Goal: Task Accomplishment & Management: Complete application form

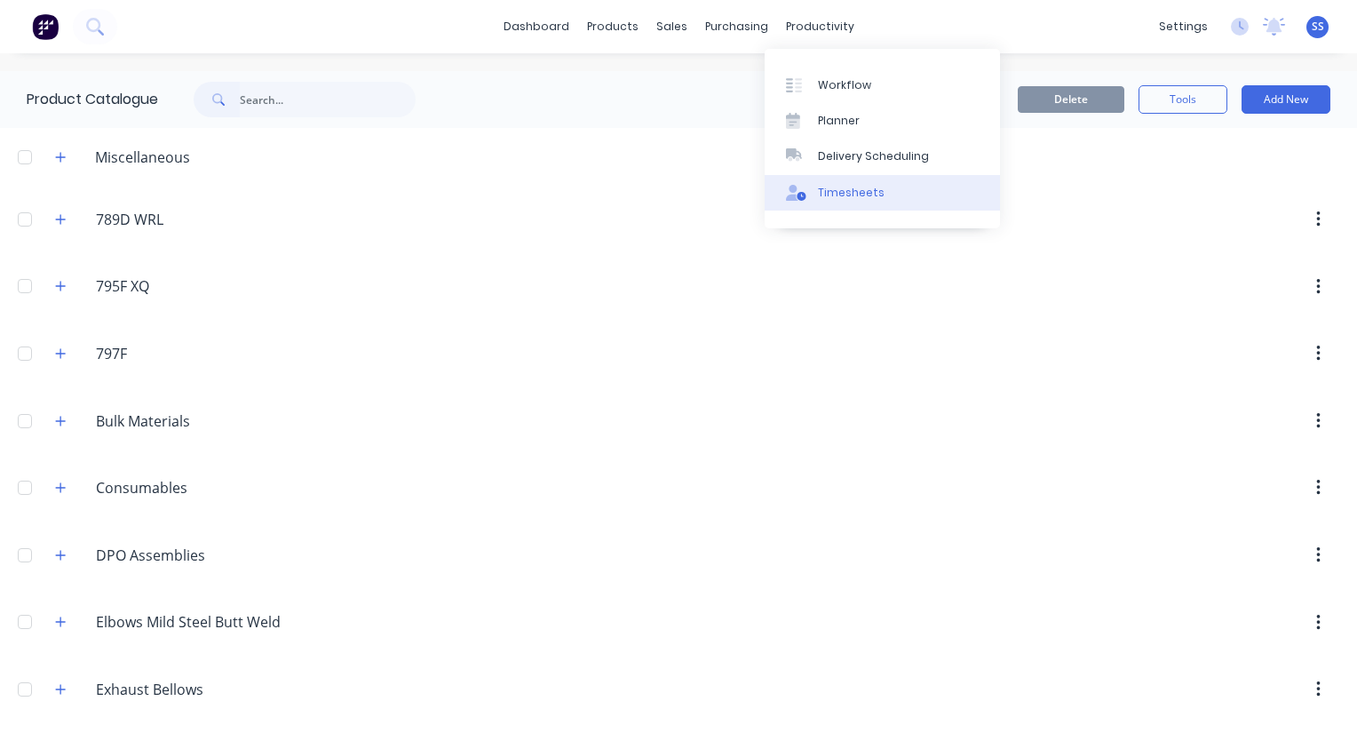
click at [858, 194] on div "Timesheets" at bounding box center [851, 193] width 67 height 16
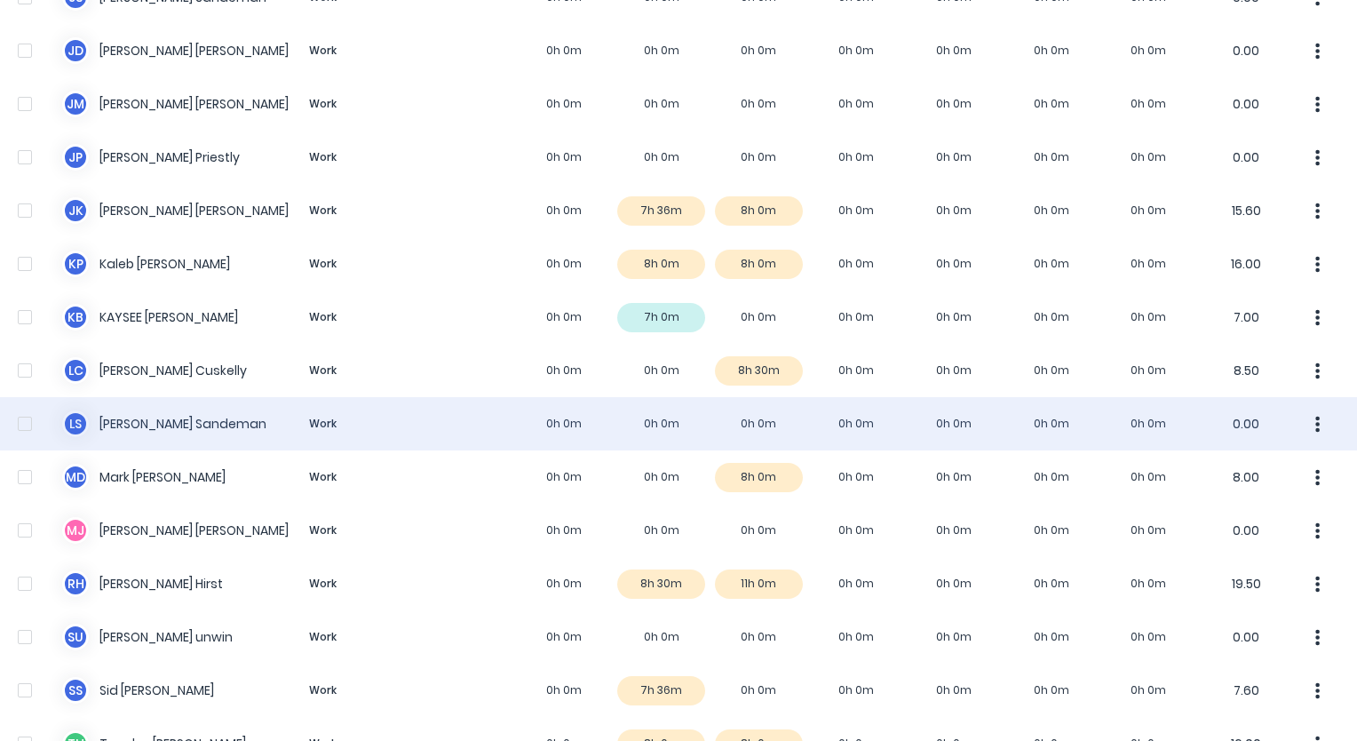
scroll to position [1229, 0]
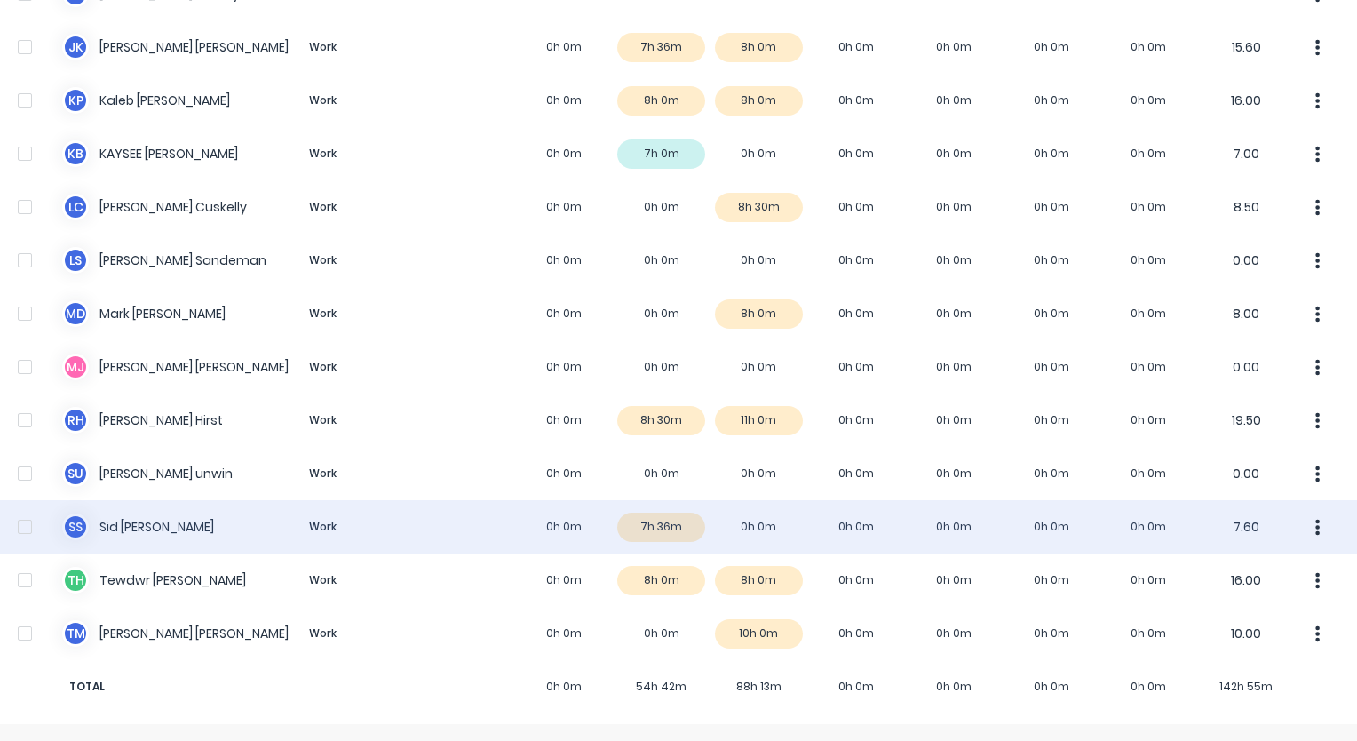
click at [650, 533] on div "S S [PERSON_NAME] Work 0h 0m 7h 36m 0h 0m 0h 0m 0h 0m 0h 0m 0h 0m 7.60" at bounding box center [678, 526] width 1357 height 53
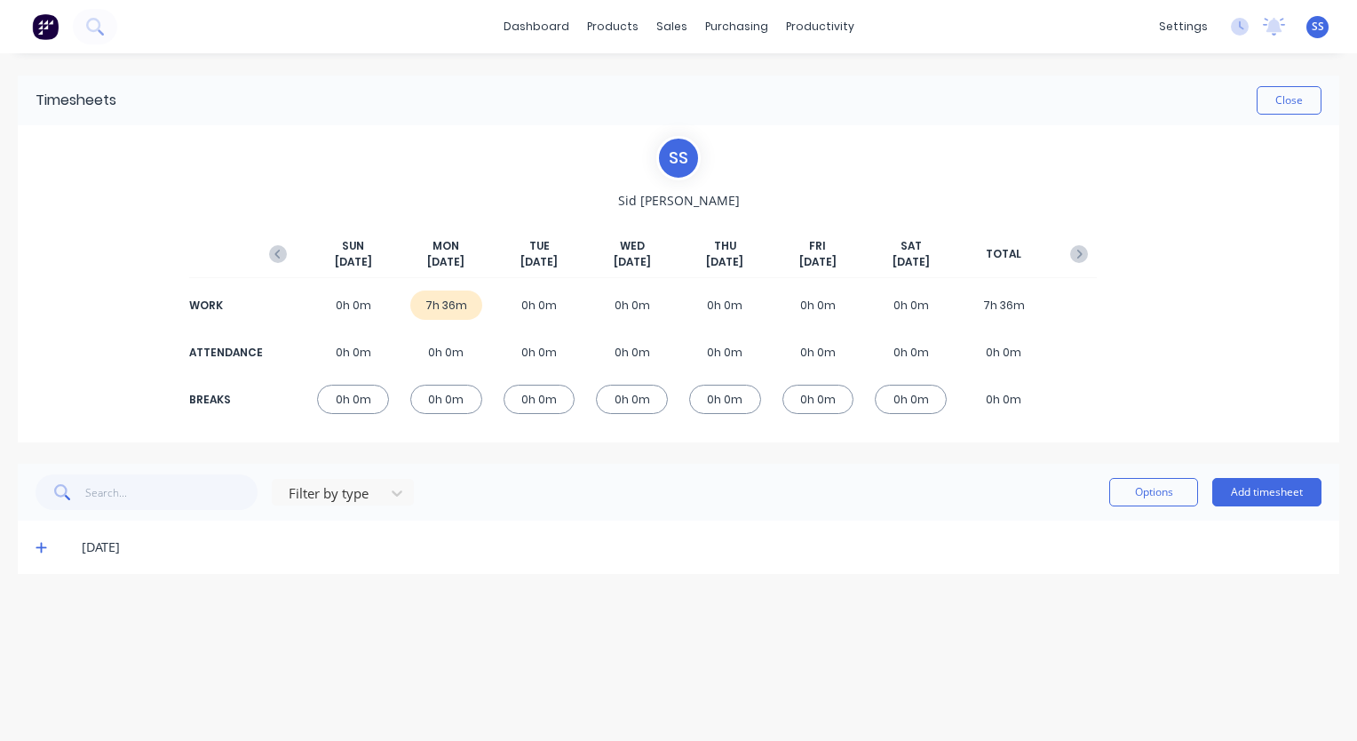
click at [39, 553] on icon at bounding box center [42, 547] width 12 height 12
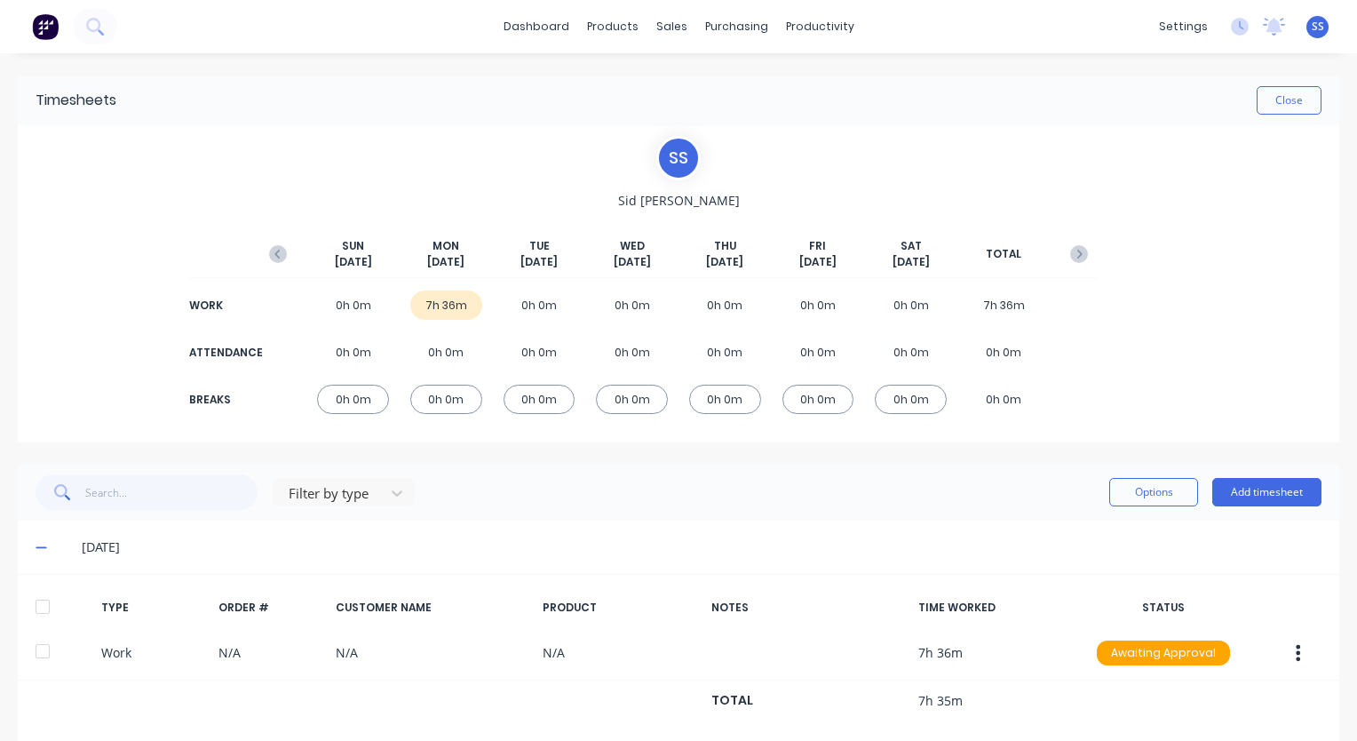
click at [39, 553] on icon at bounding box center [42, 547] width 12 height 12
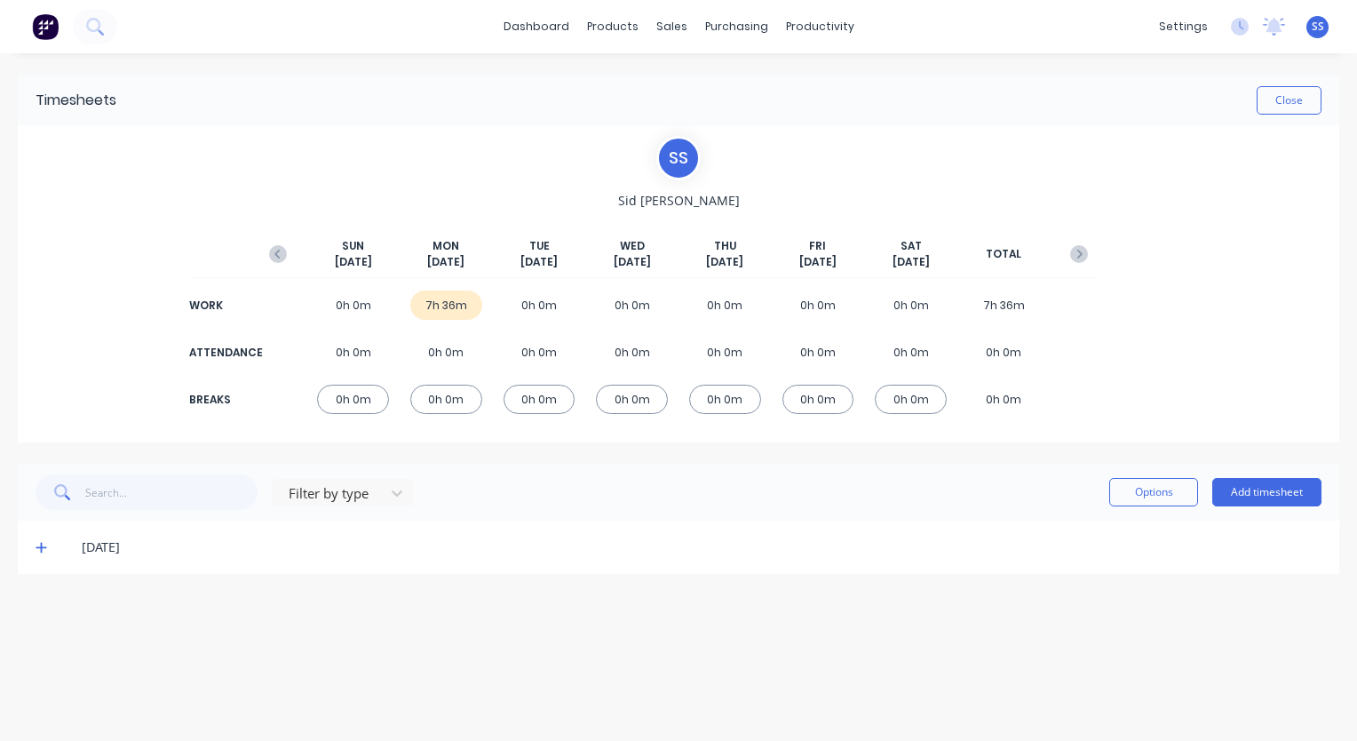
click at [44, 553] on icon at bounding box center [42, 547] width 12 height 12
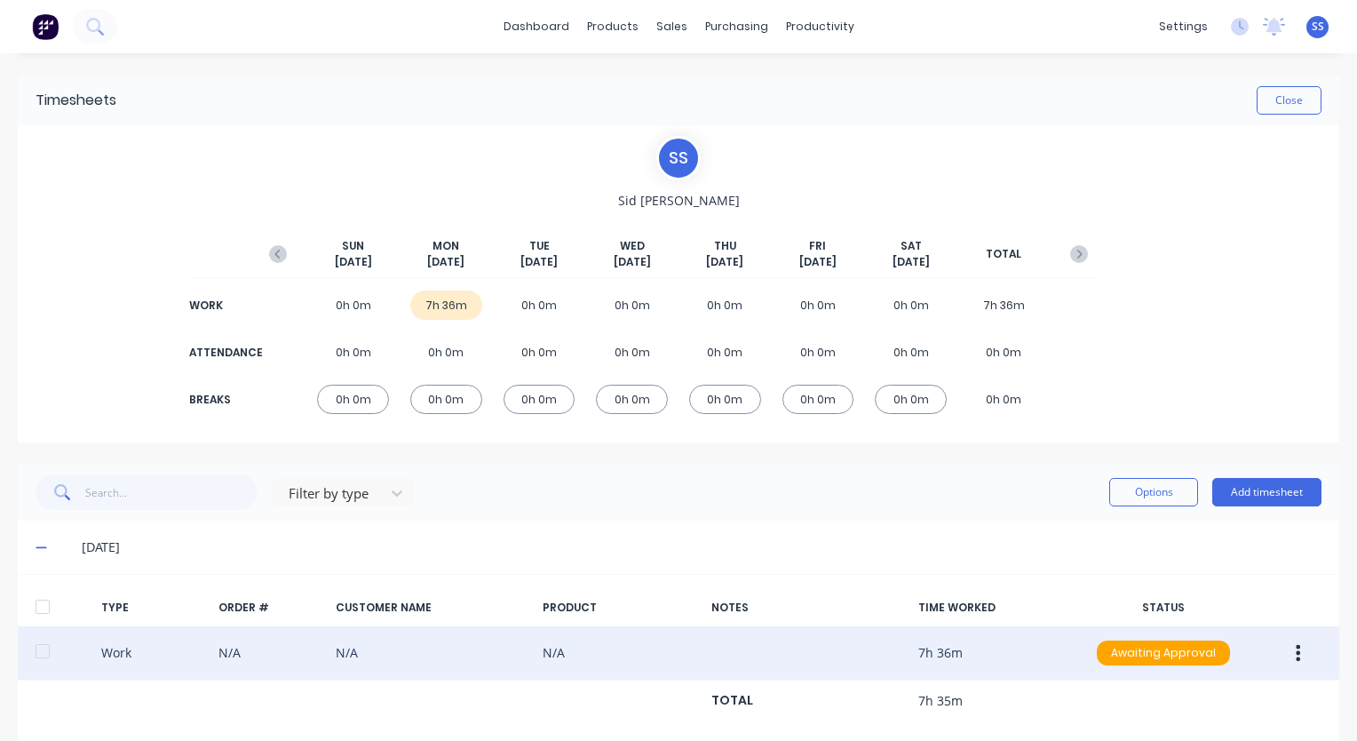
scroll to position [28, 0]
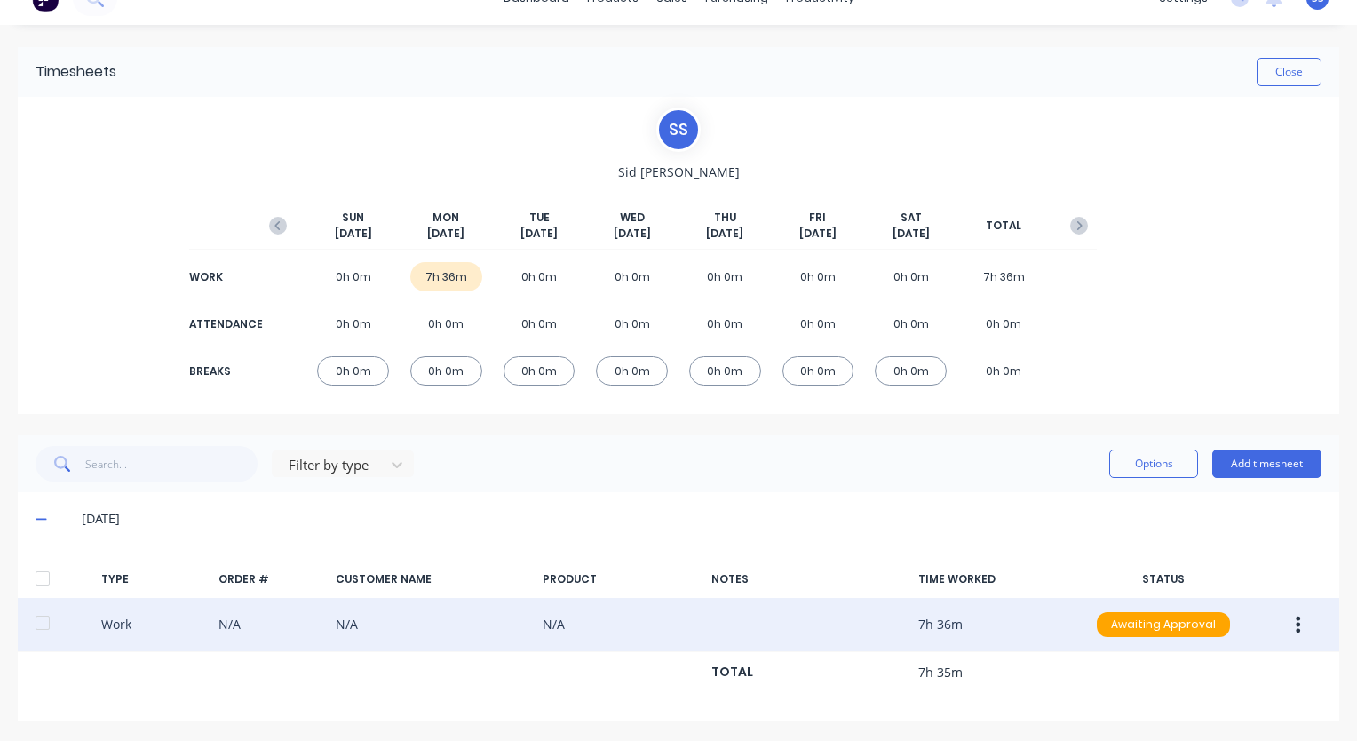
click at [1297, 627] on button "button" at bounding box center [1298, 624] width 42 height 32
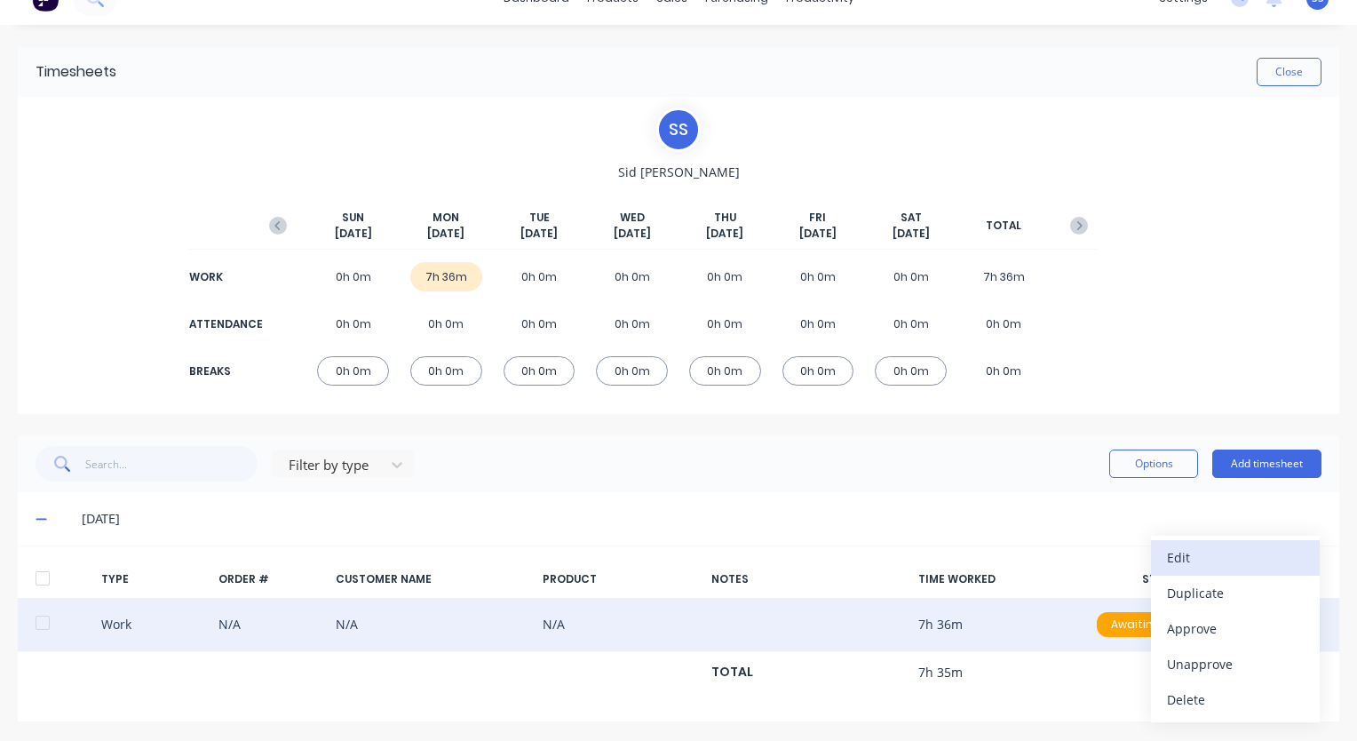
click at [1200, 560] on div "Edit" at bounding box center [1235, 558] width 137 height 26
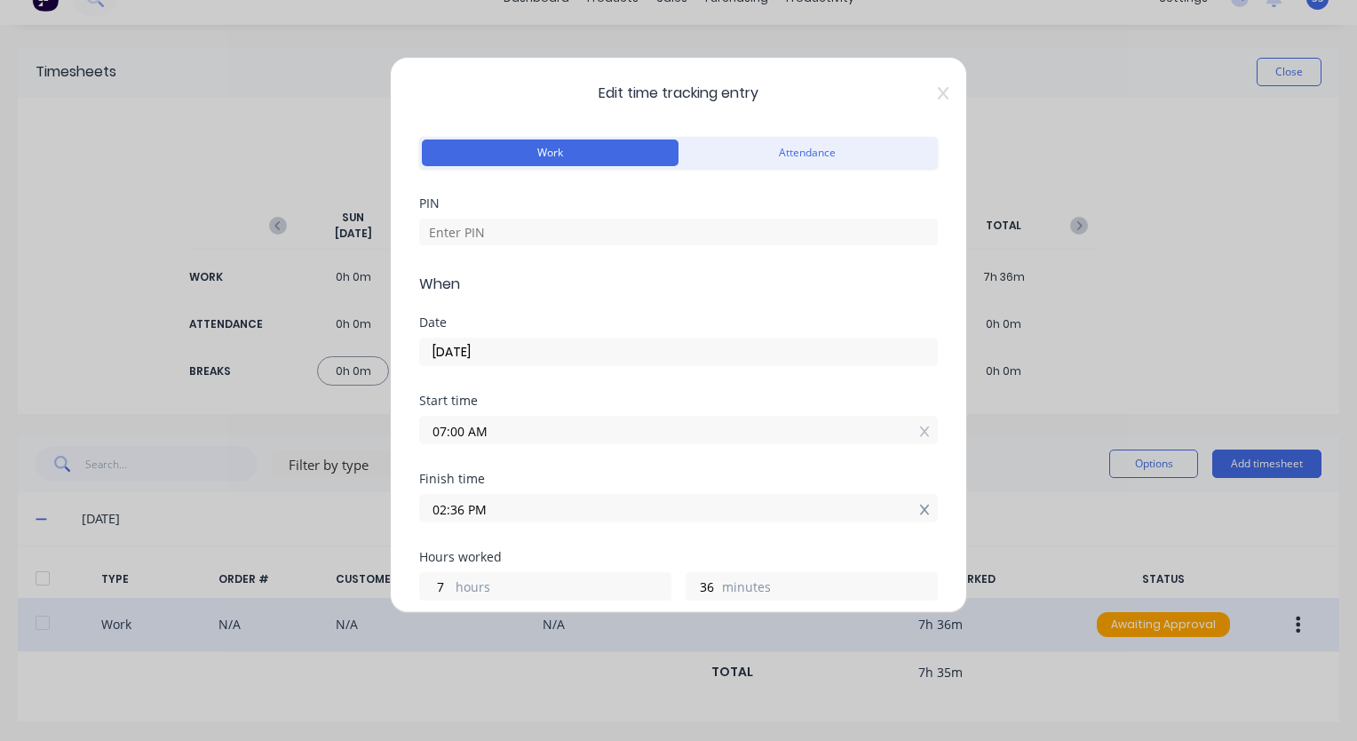
click at [919, 513] on icon at bounding box center [924, 510] width 10 height 11
click at [842, 513] on input at bounding box center [678, 508] width 517 height 27
type input "03:13 PM"
type input "8"
type input "13"
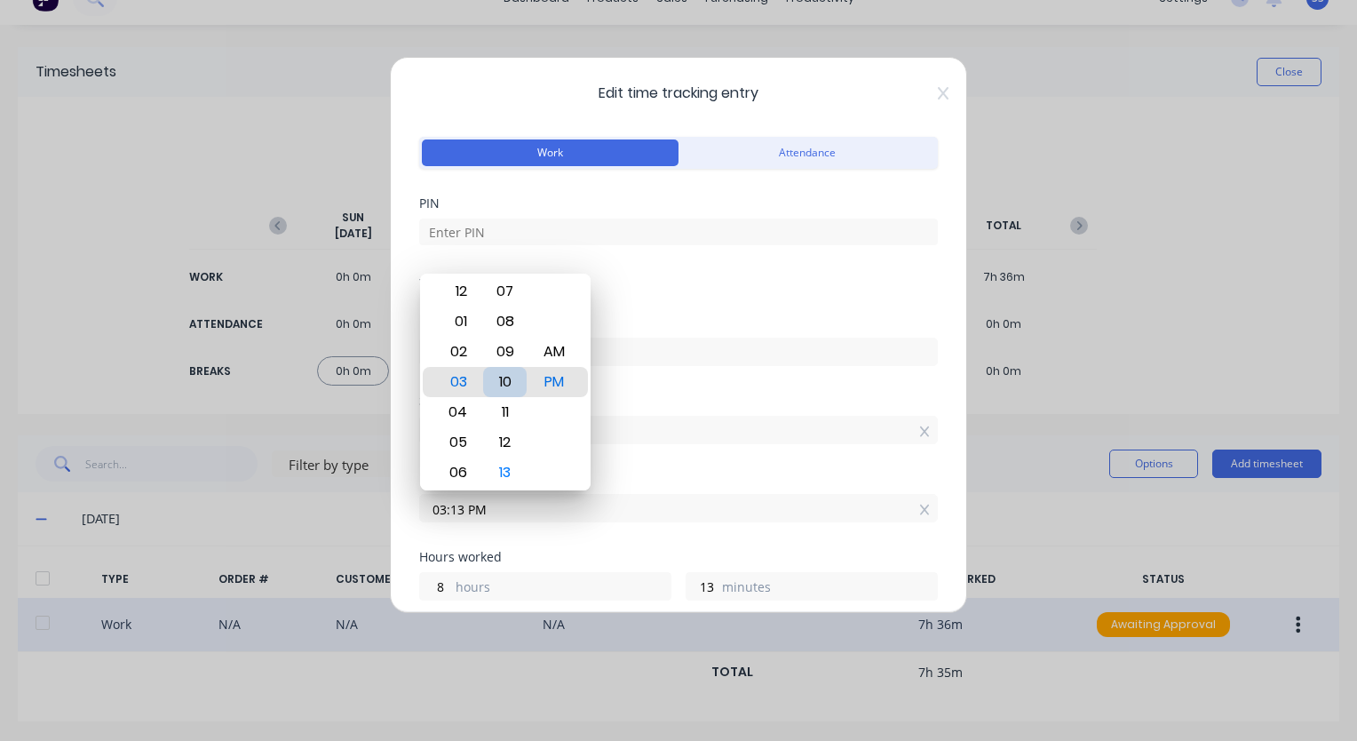
type input "03:10 PM"
type input "10"
type input "03:07 PM"
type input "7"
type input "03:05 PM"
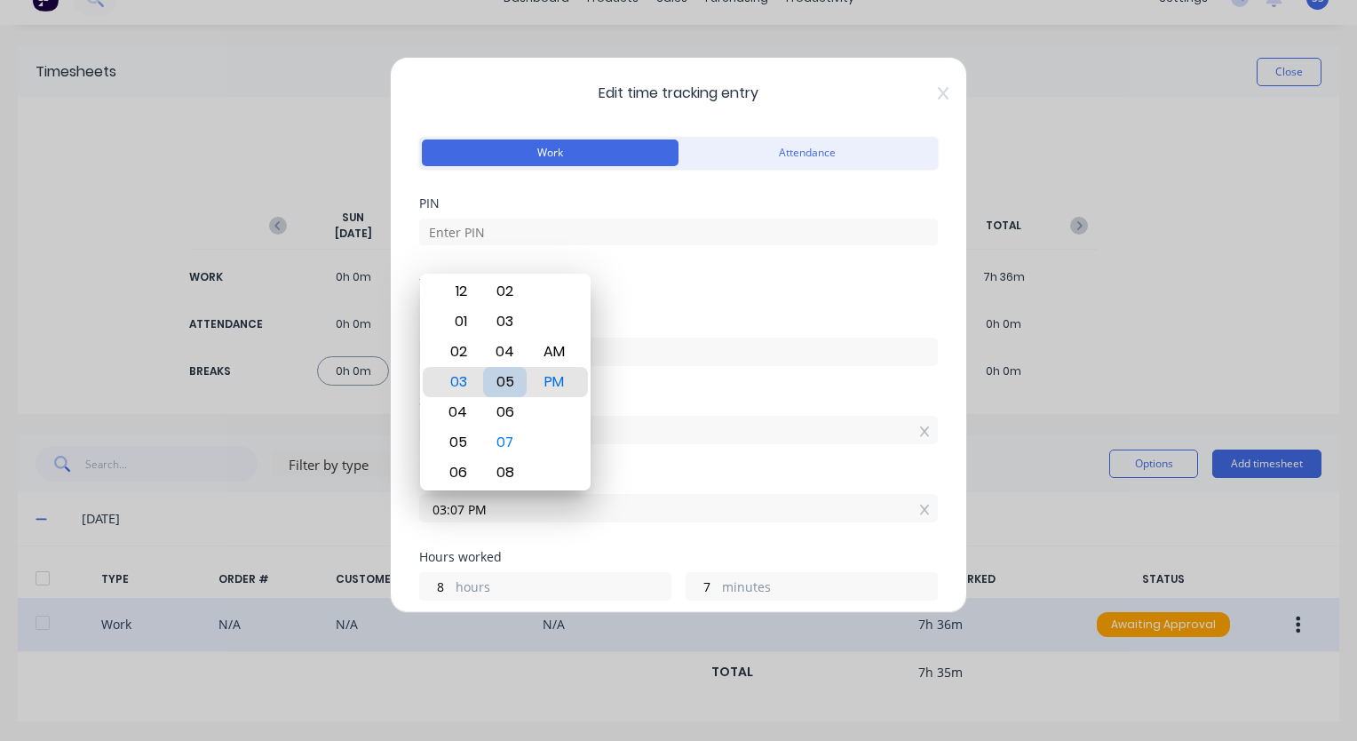
type input "5"
type input "03:03 PM"
type input "3"
type input "03:01 PM"
type input "1"
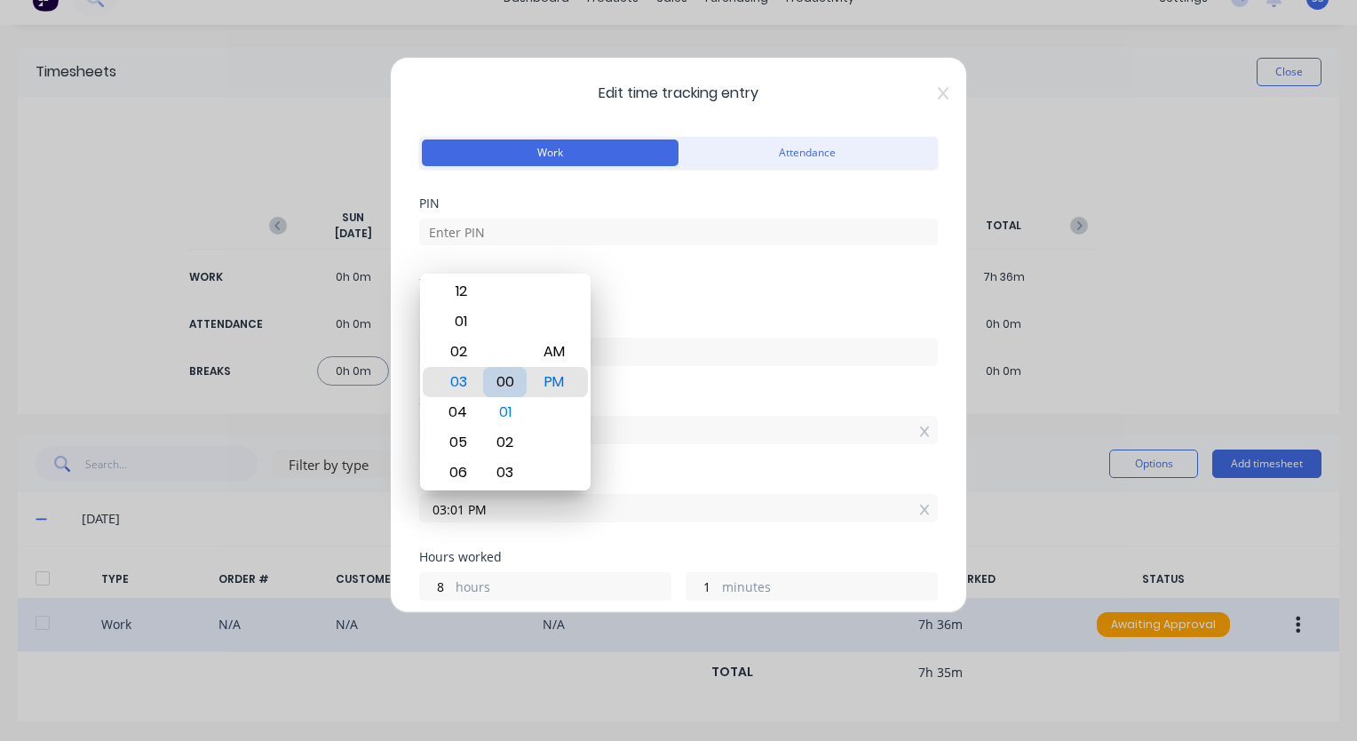
type input "03:00 PM"
type input "0"
click at [507, 379] on div "00" at bounding box center [505, 382] width 44 height 30
click at [693, 534] on div "Finish time 03:00 PM" at bounding box center [678, 512] width 519 height 78
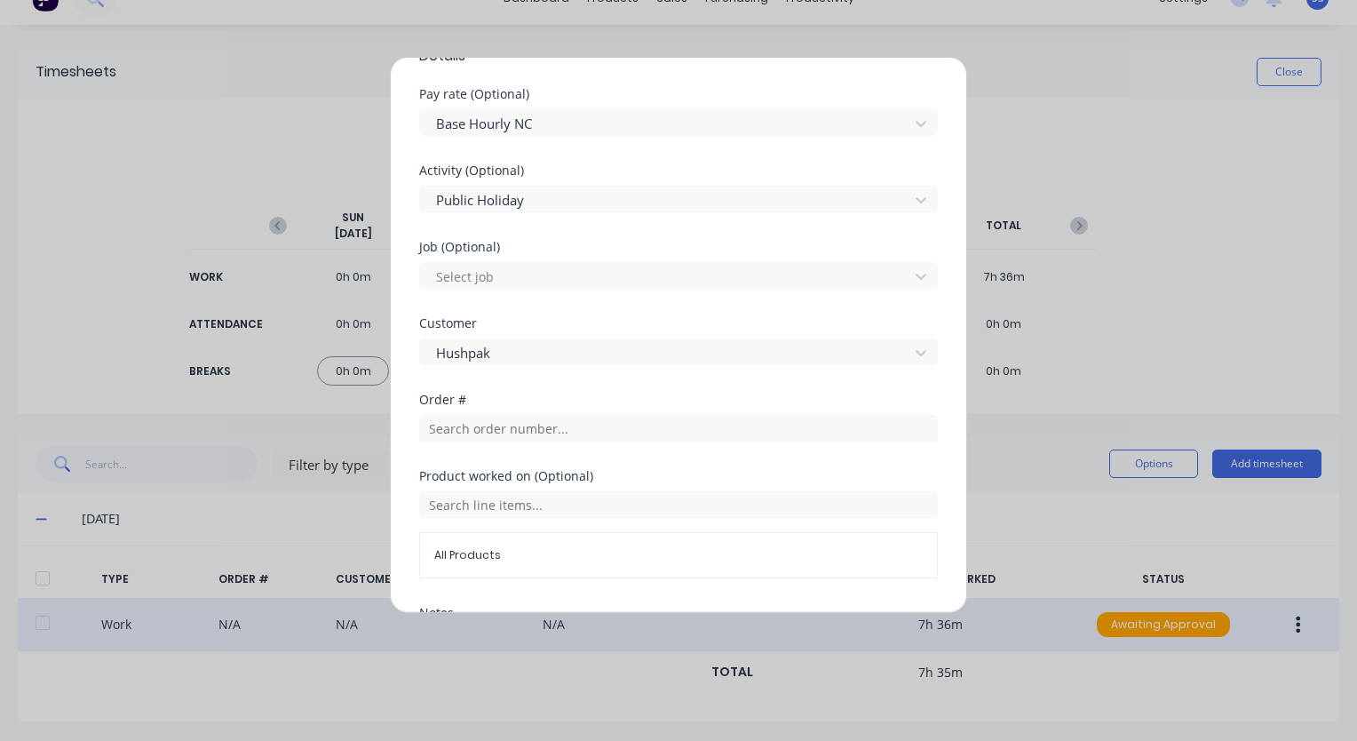
scroll to position [846, 0]
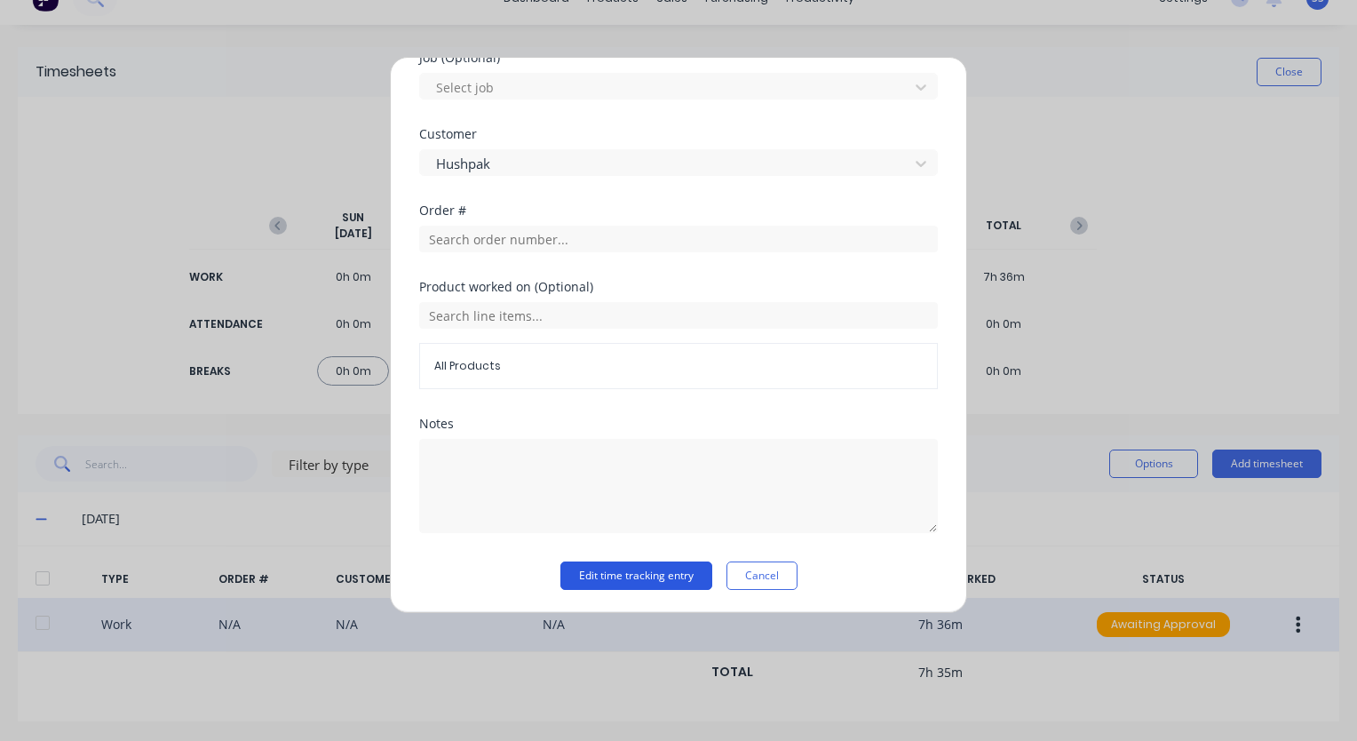
click at [664, 574] on button "Edit time tracking entry" at bounding box center [637, 575] width 152 height 28
click at [604, 570] on button "Edit time tracking entry" at bounding box center [637, 575] width 152 height 28
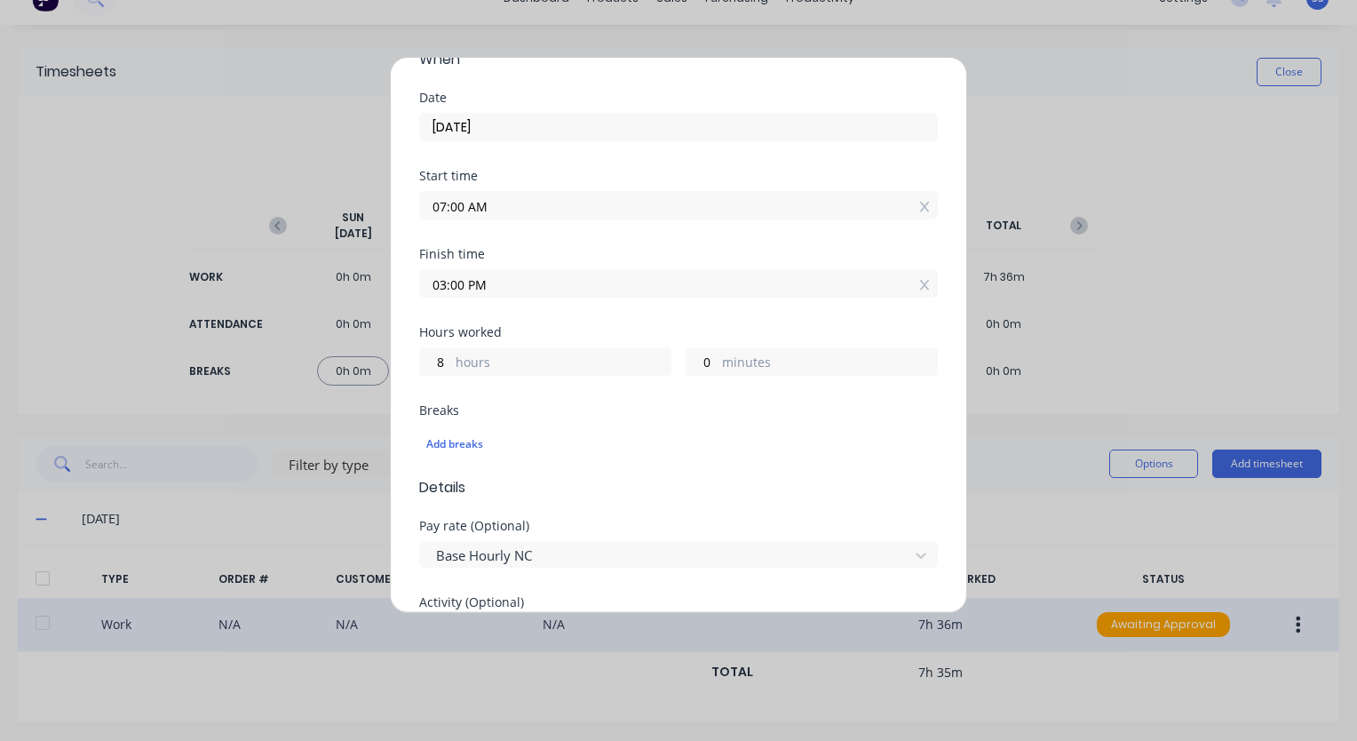
scroll to position [0, 0]
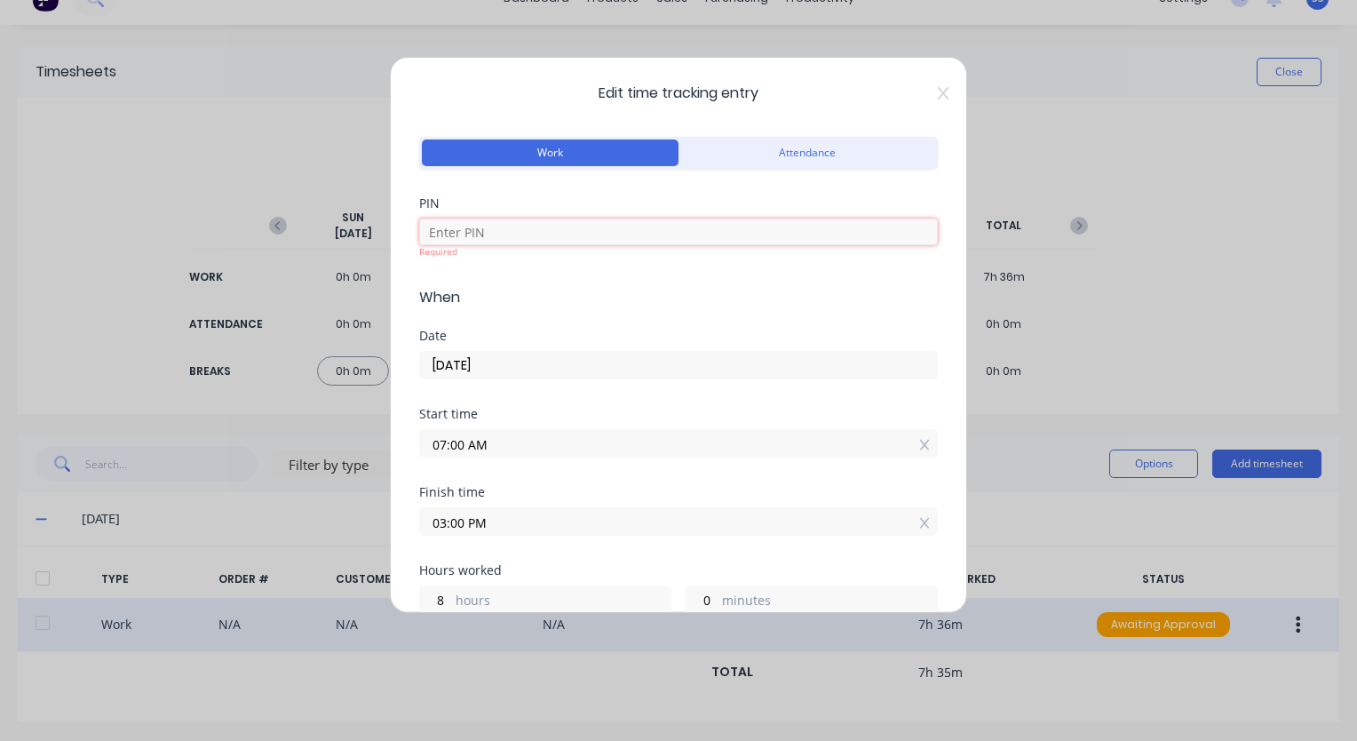
click at [592, 242] on input at bounding box center [678, 232] width 519 height 27
type input "9358"
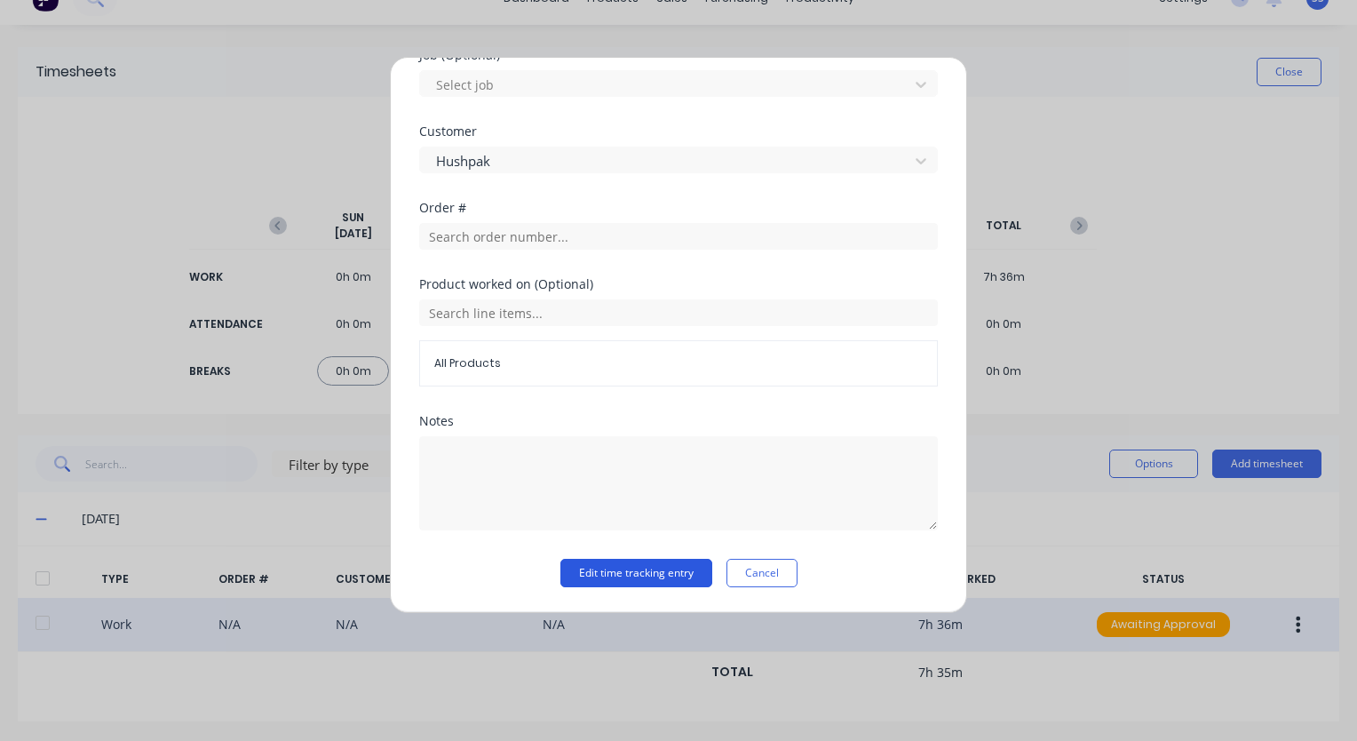
click at [617, 585] on button "Edit time tracking entry" at bounding box center [637, 573] width 152 height 28
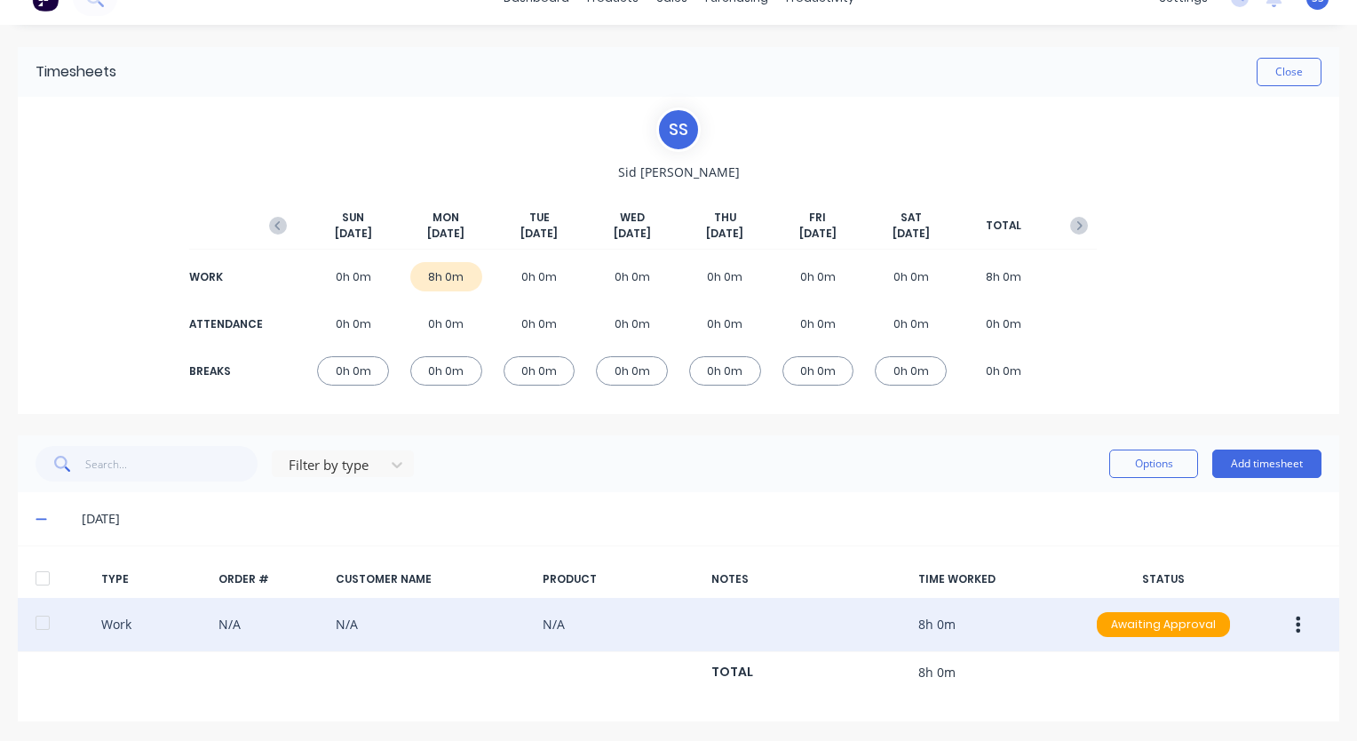
click at [44, 524] on icon at bounding box center [42, 519] width 12 height 12
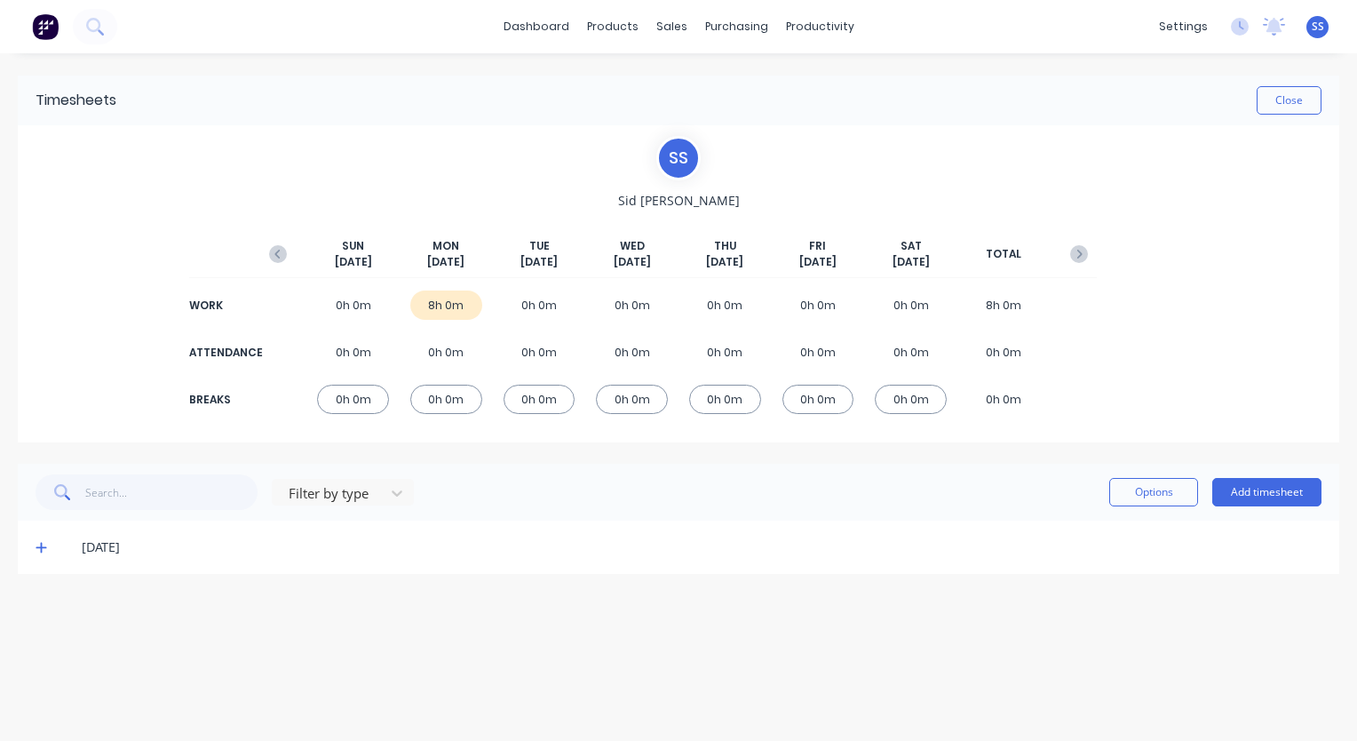
click at [46, 545] on span at bounding box center [45, 547] width 18 height 18
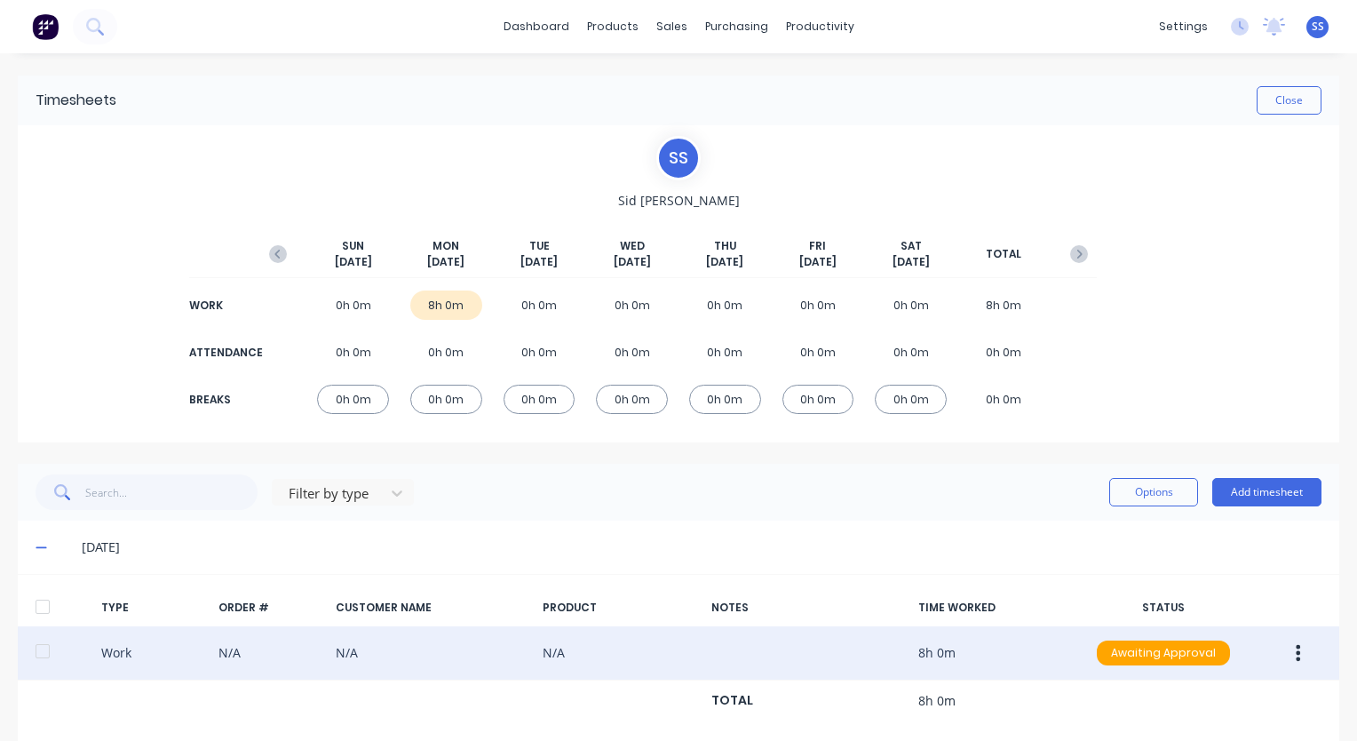
click at [1296, 648] on icon "button" at bounding box center [1298, 653] width 4 height 20
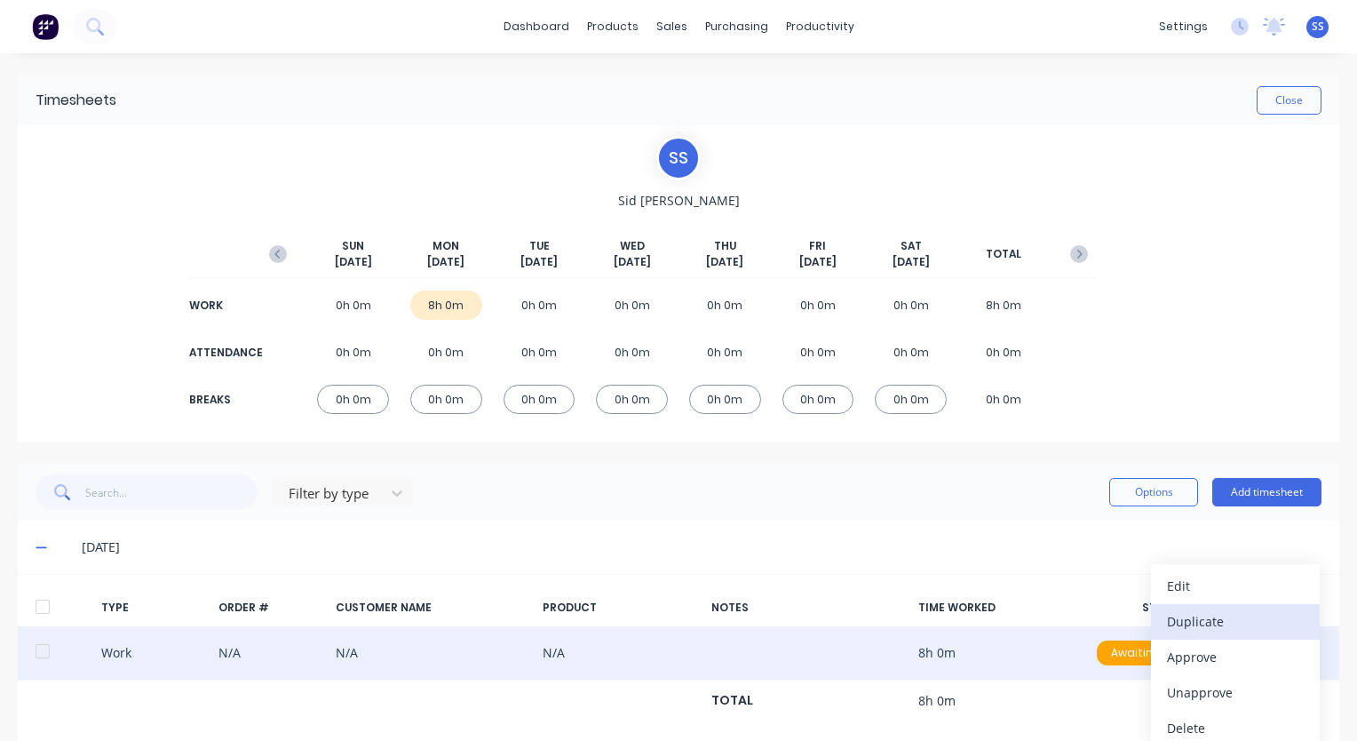
click at [1242, 621] on div "Duplicate" at bounding box center [1235, 621] width 137 height 26
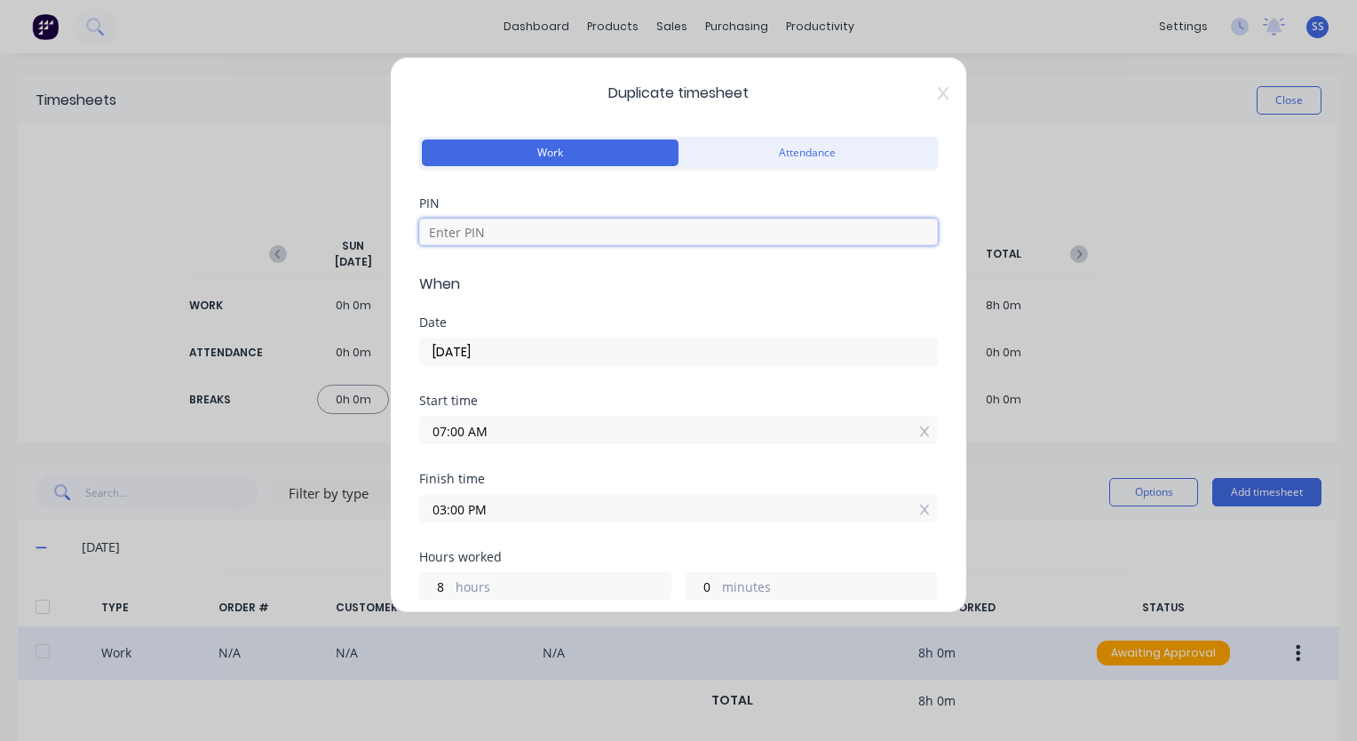
click at [611, 227] on input at bounding box center [678, 232] width 519 height 27
type input "9358"
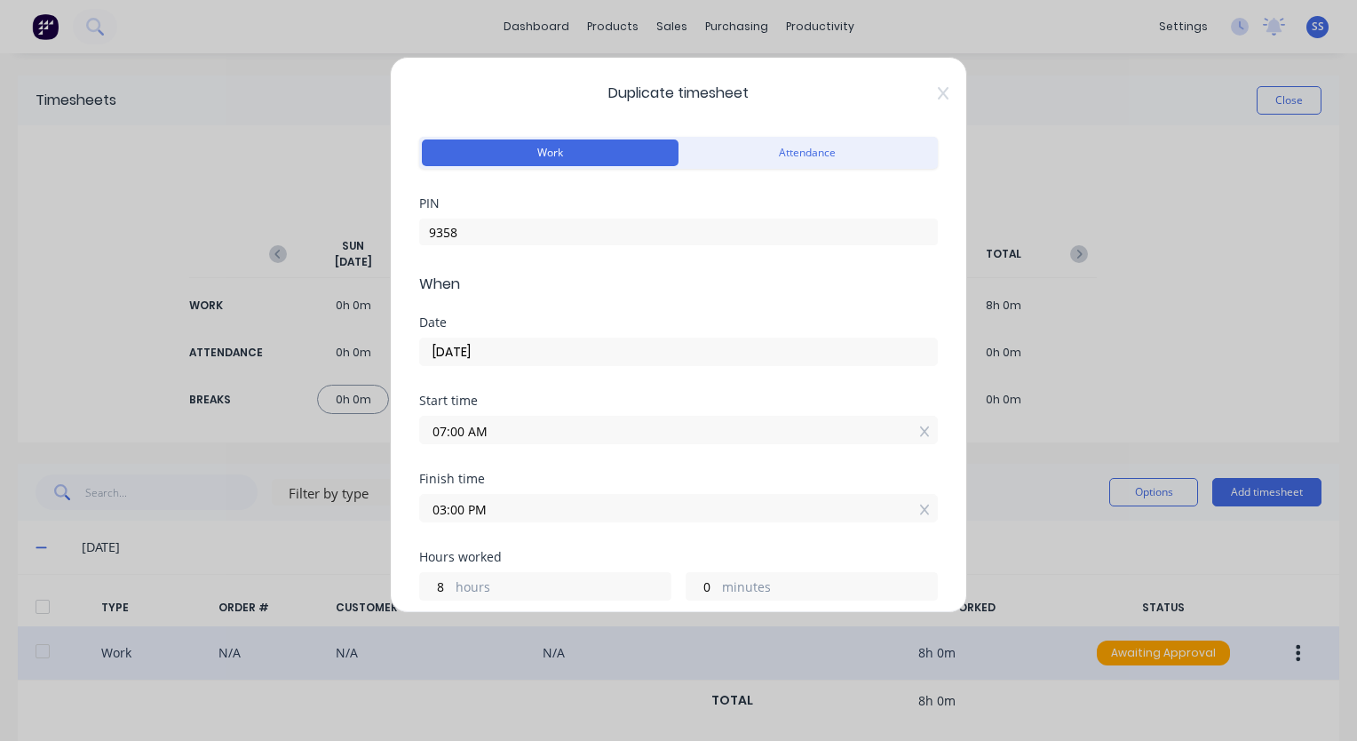
click at [516, 345] on input "[DATE]" at bounding box center [678, 351] width 517 height 27
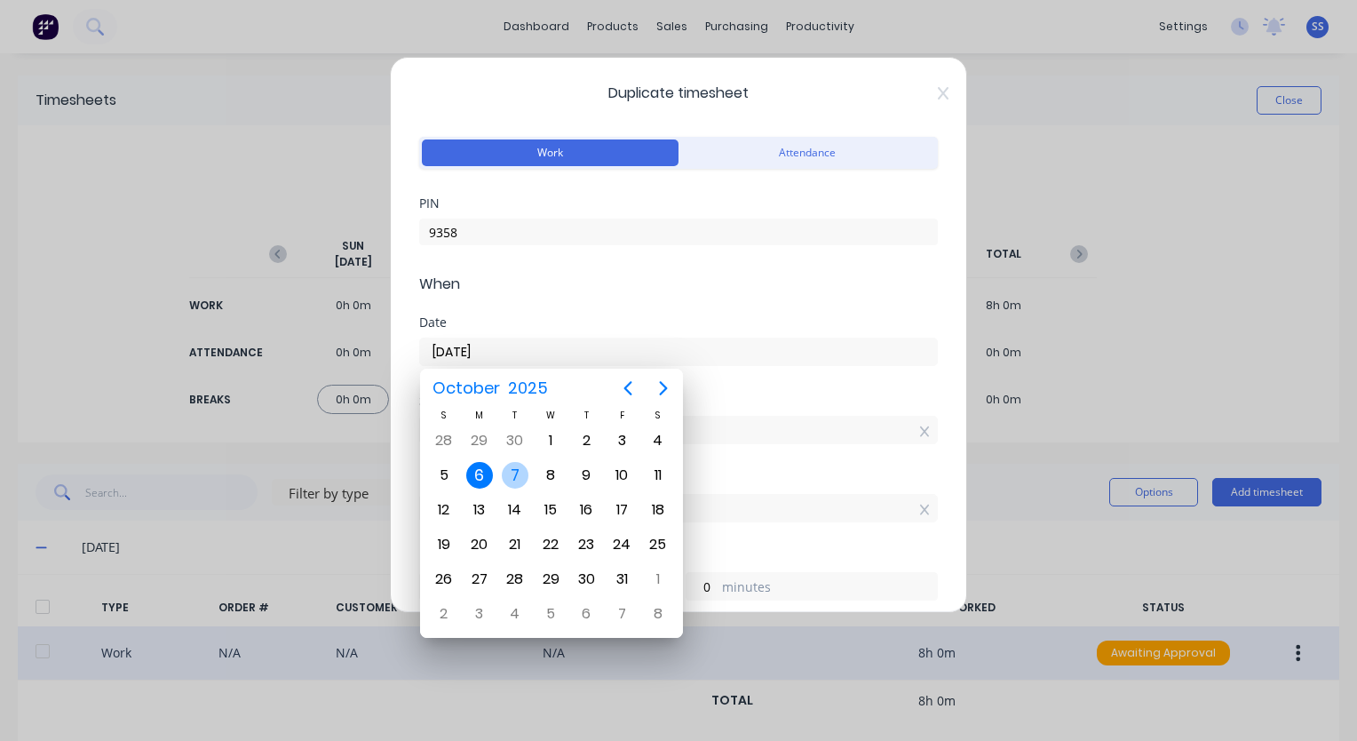
click at [512, 472] on div "7" at bounding box center [515, 475] width 27 height 27
type input "[DATE]"
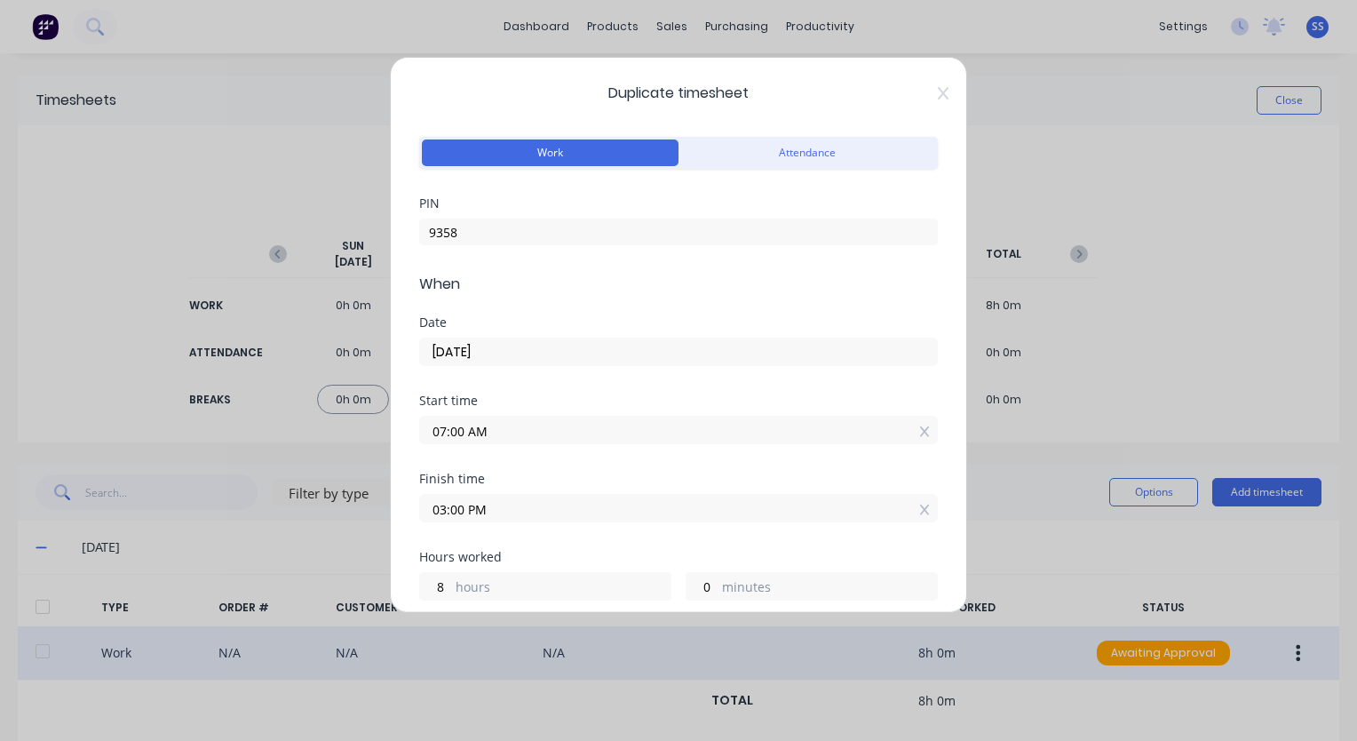
click at [518, 512] on input "03:00 PM" at bounding box center [678, 508] width 517 height 27
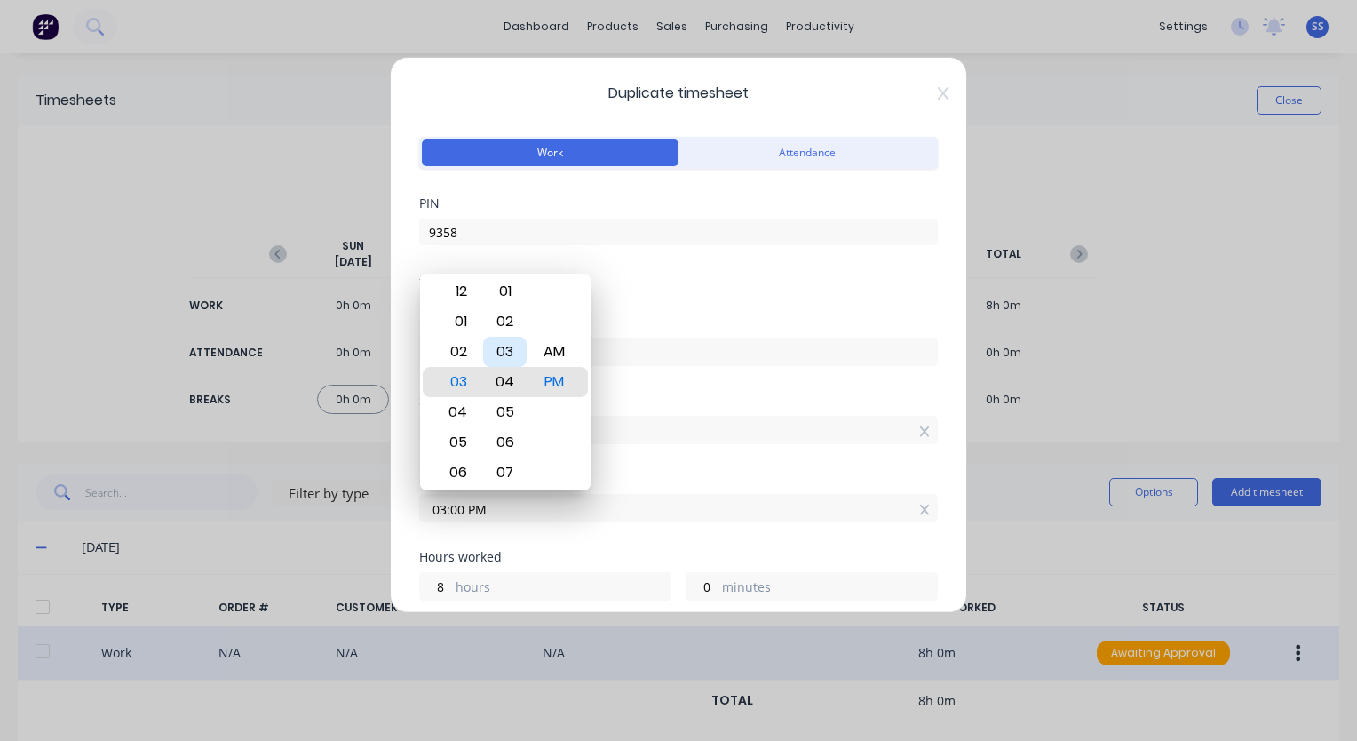
type input "03:06 PM"
type input "6"
type input "03:13 PM"
type input "13"
type input "03:18 PM"
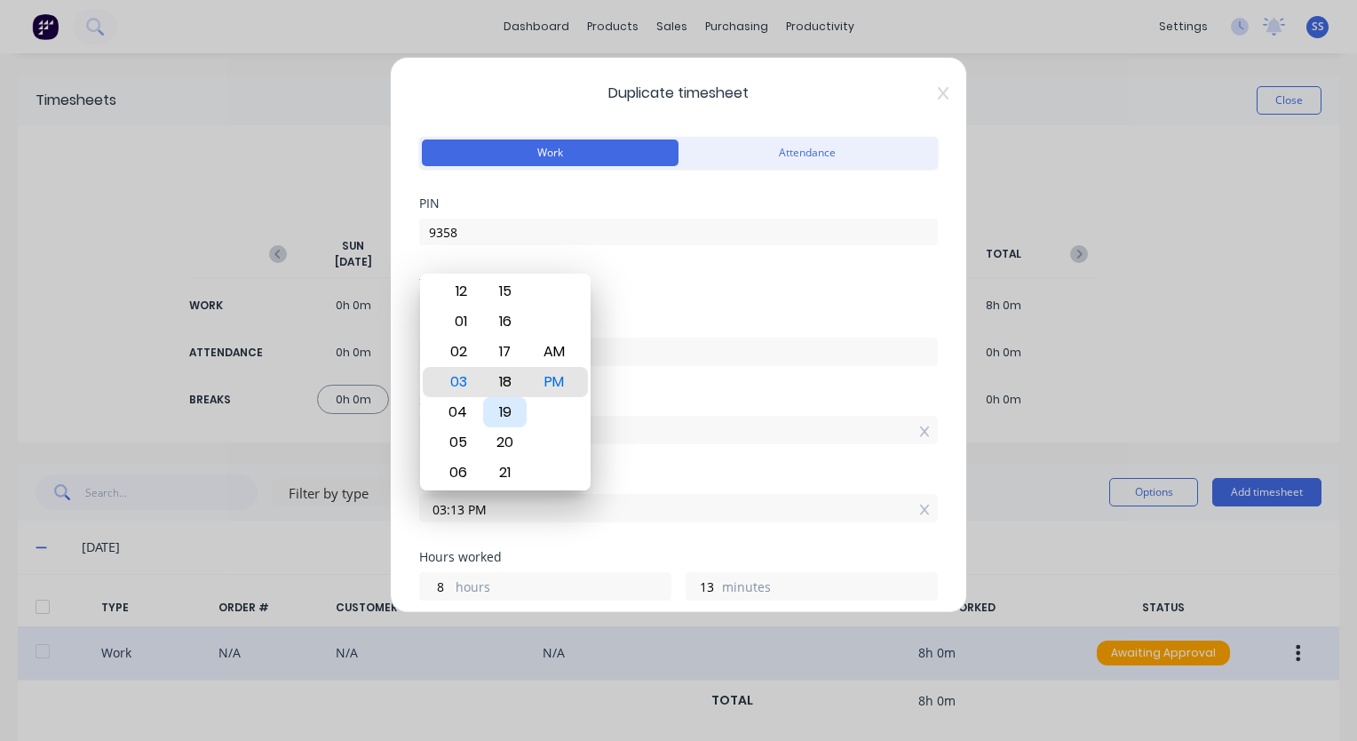
type input "18"
type input "03:24 PM"
type input "24"
type input "03:29 PM"
type input "29"
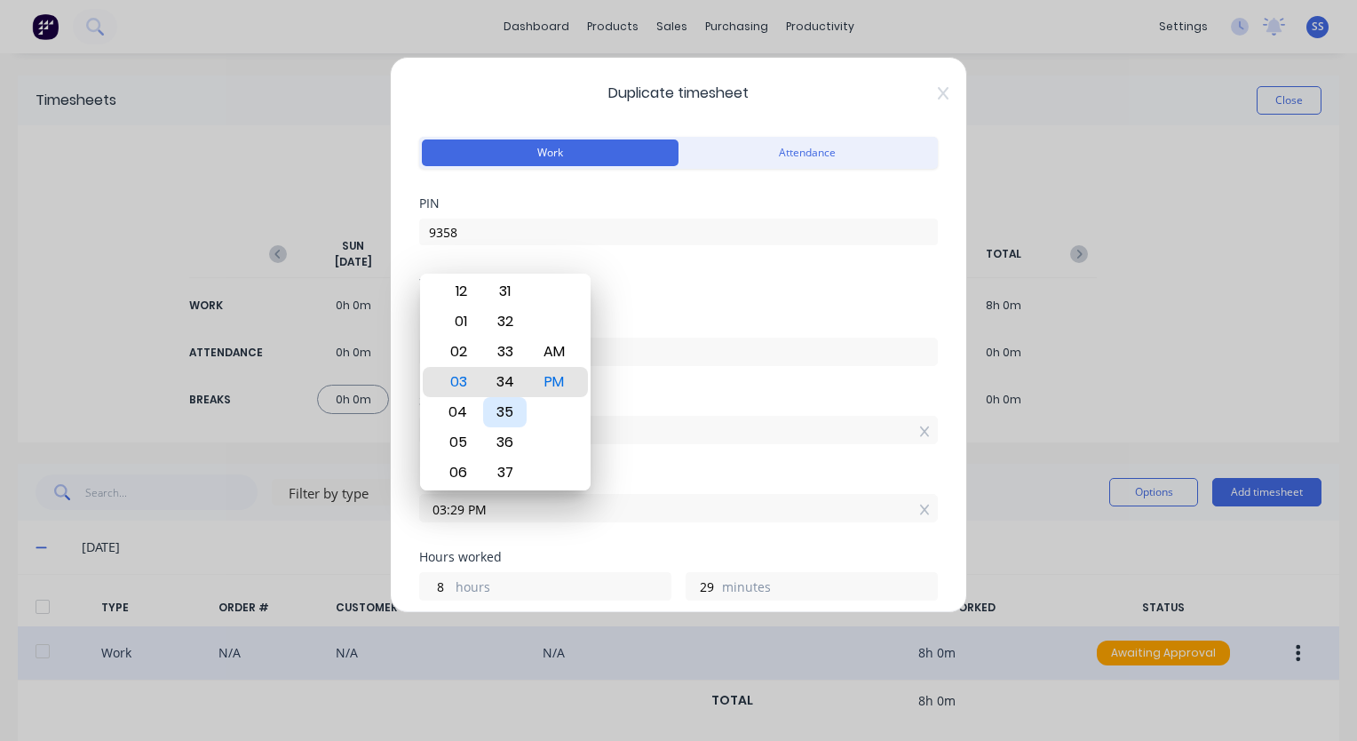
type input "03:34 PM"
type input "34"
type input "03:33 PM"
type input "33"
click at [511, 290] on div "30" at bounding box center [505, 291] width 44 height 30
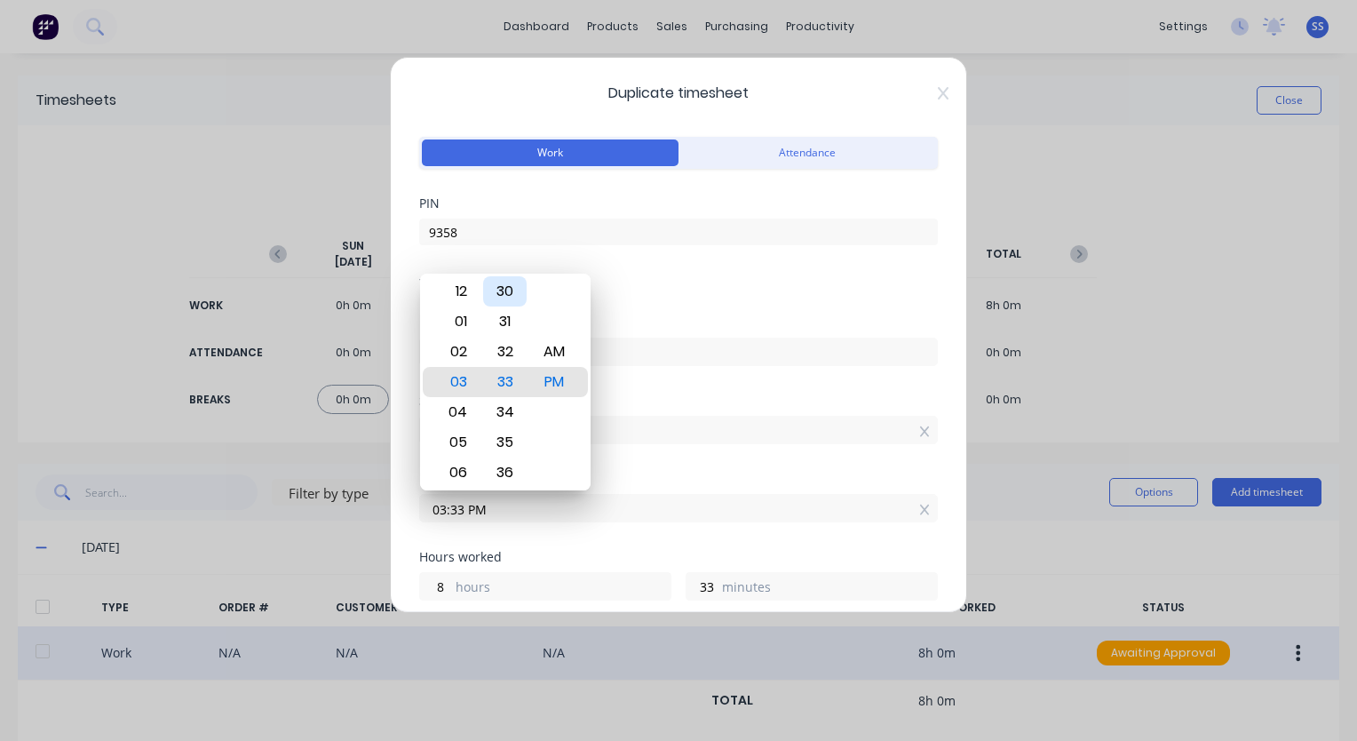
type input "03:30 PM"
type input "30"
click at [701, 477] on div "Finish time" at bounding box center [678, 479] width 519 height 12
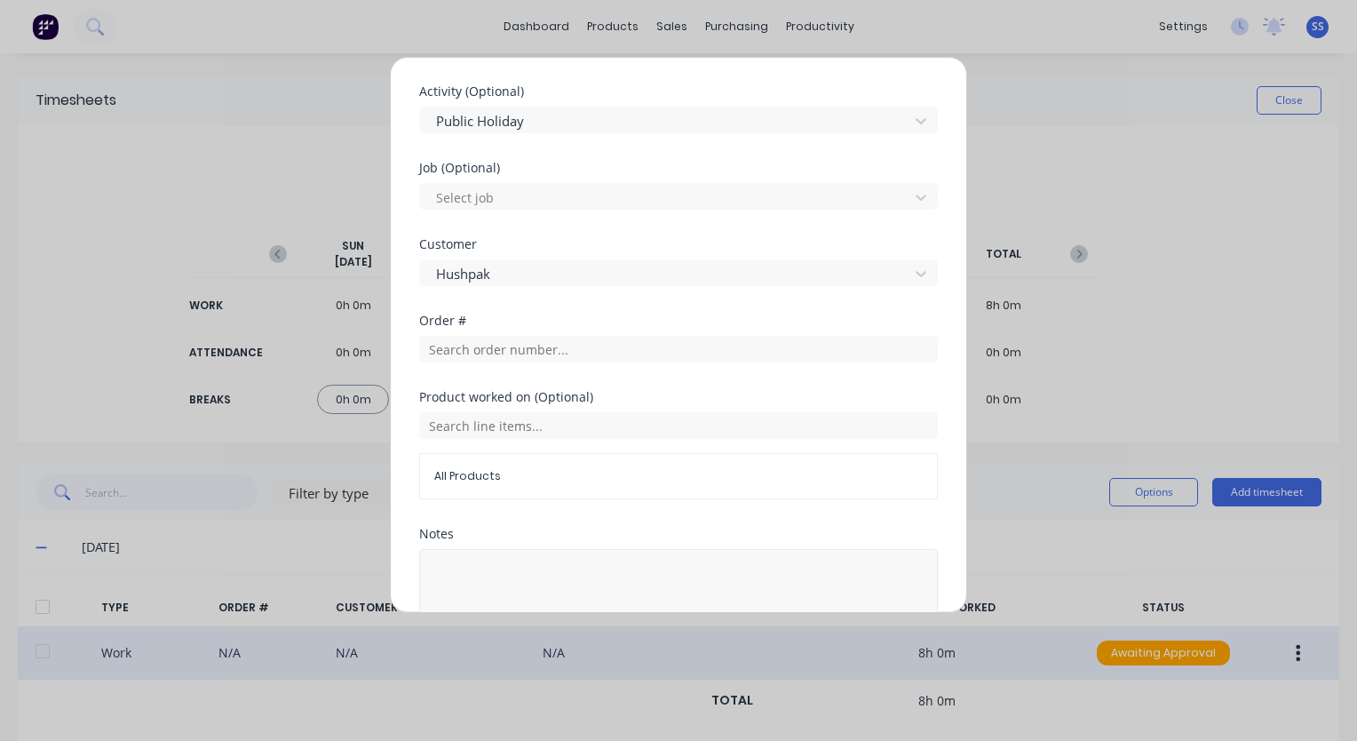
scroll to position [579, 0]
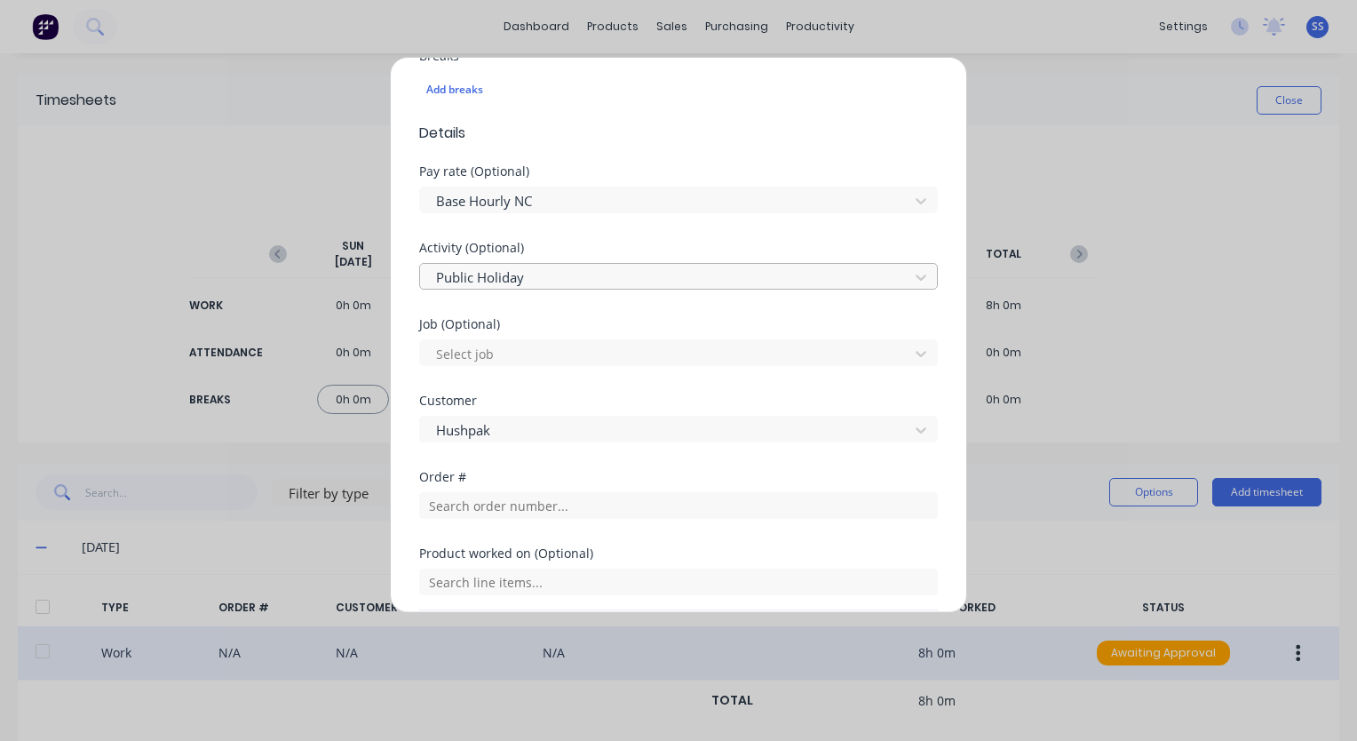
click at [551, 266] on div at bounding box center [666, 277] width 465 height 22
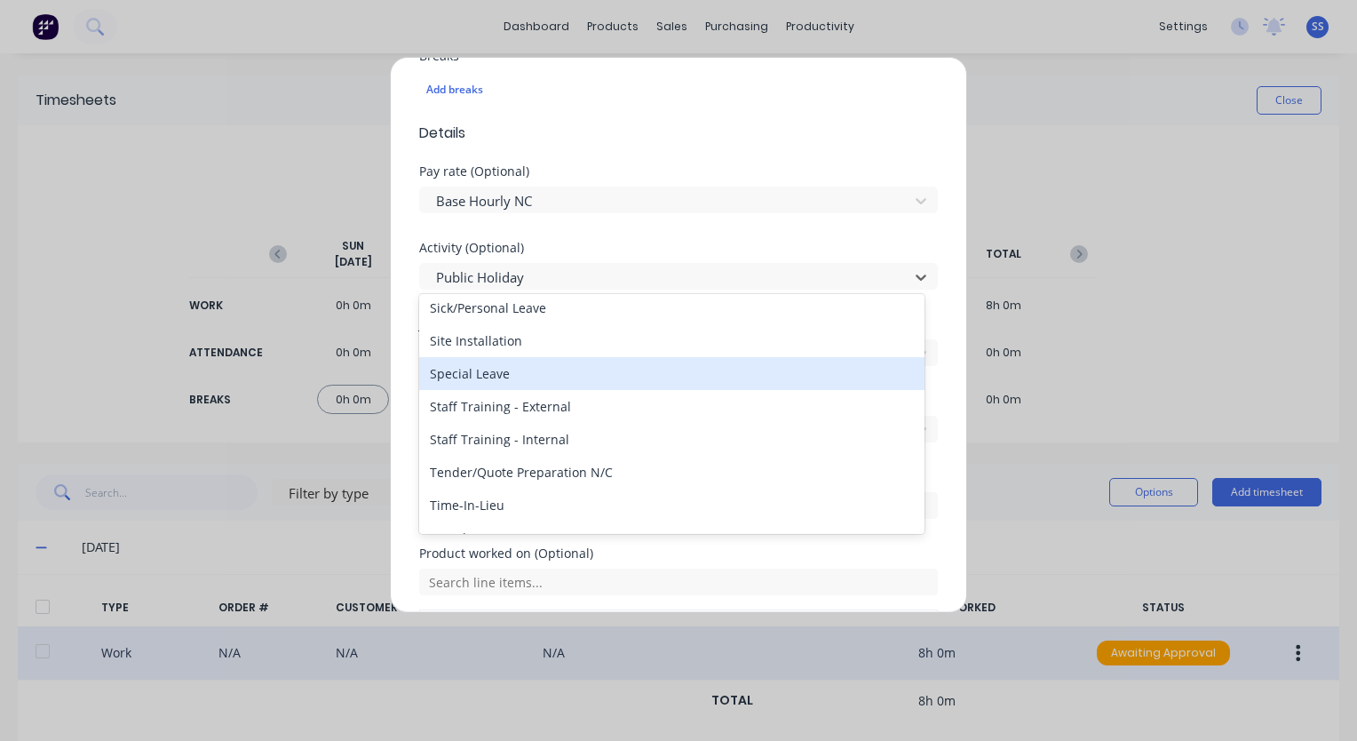
scroll to position [799, 0]
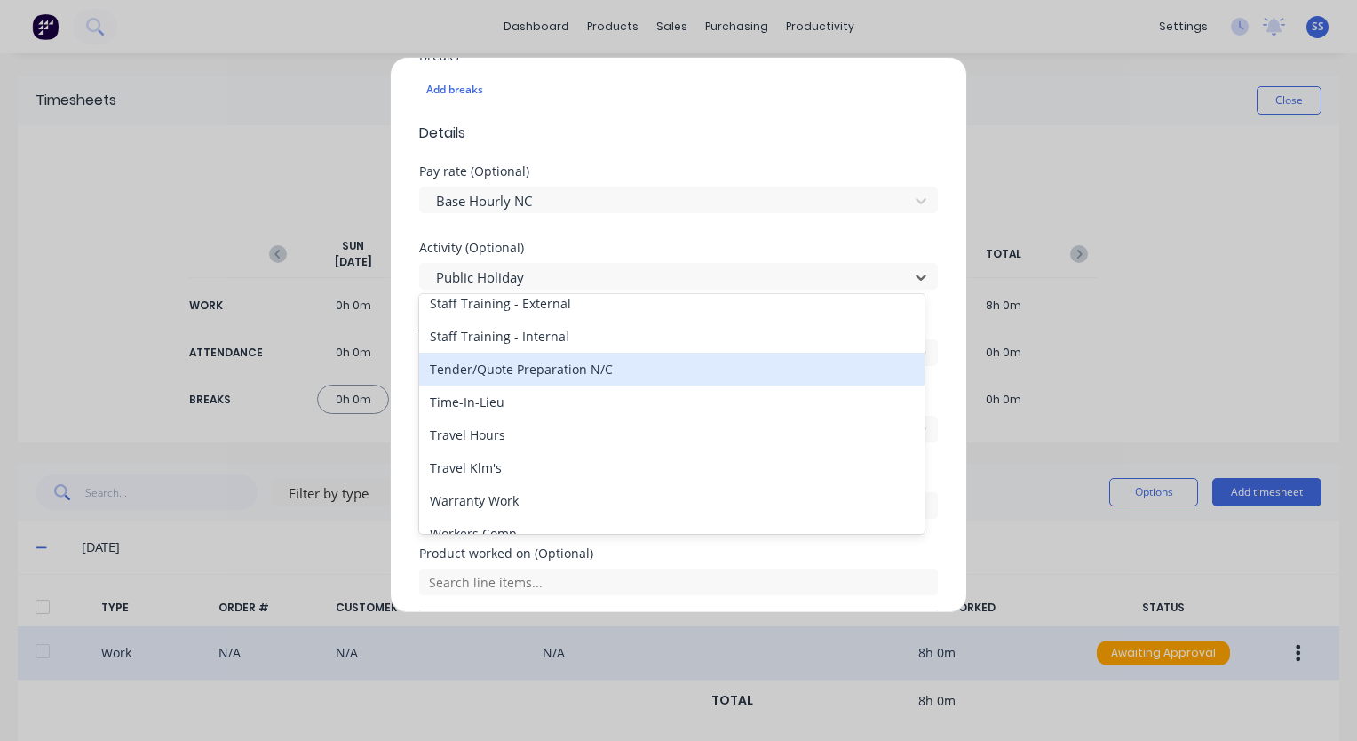
click at [585, 382] on div "Tender/Quote Preparation N/C" at bounding box center [671, 369] width 505 height 33
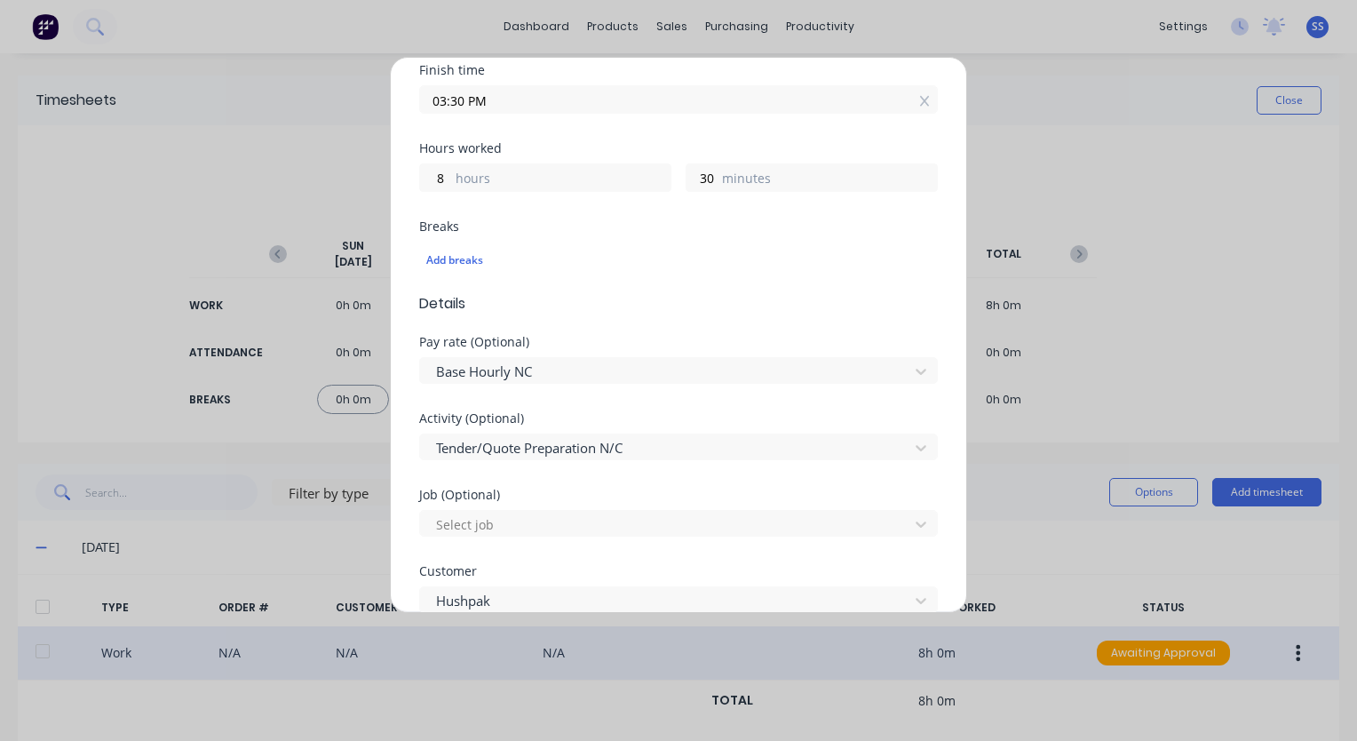
scroll to position [401, 0]
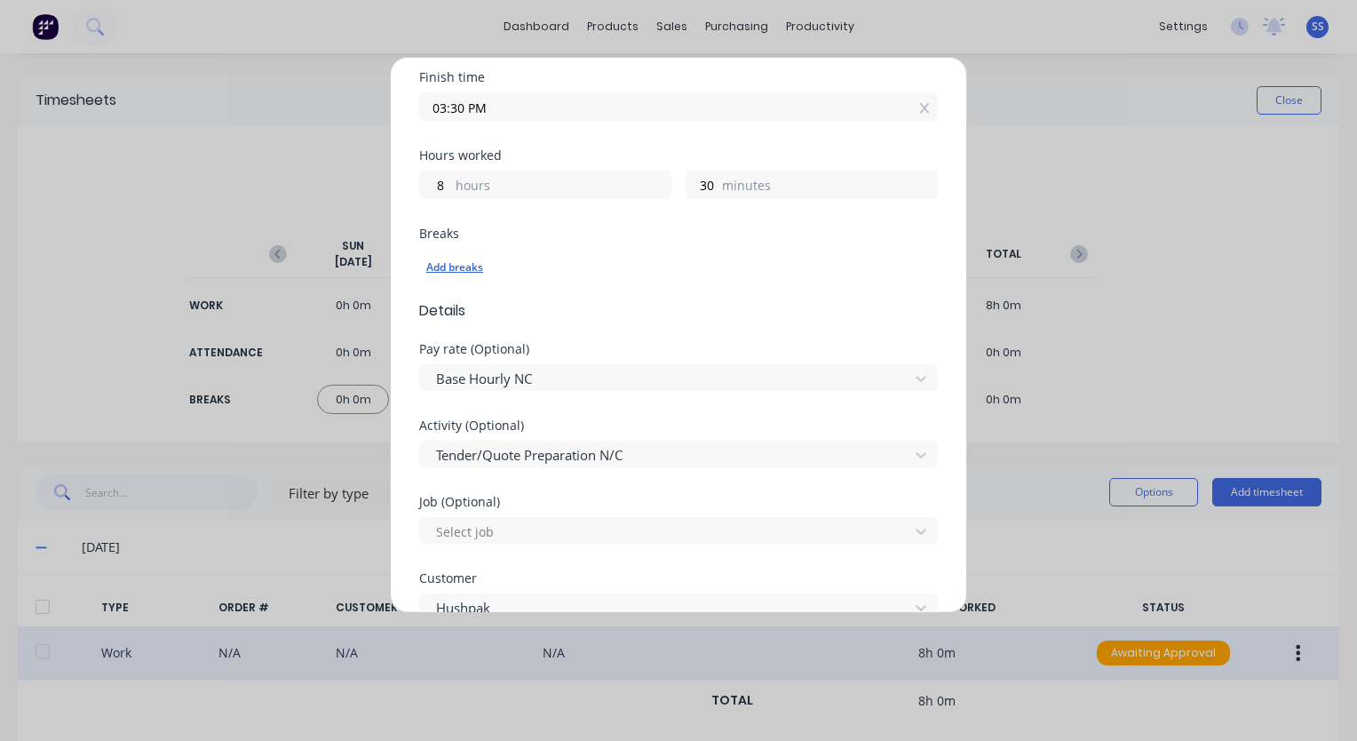
click at [466, 265] on div "Add breaks" at bounding box center [678, 267] width 505 height 23
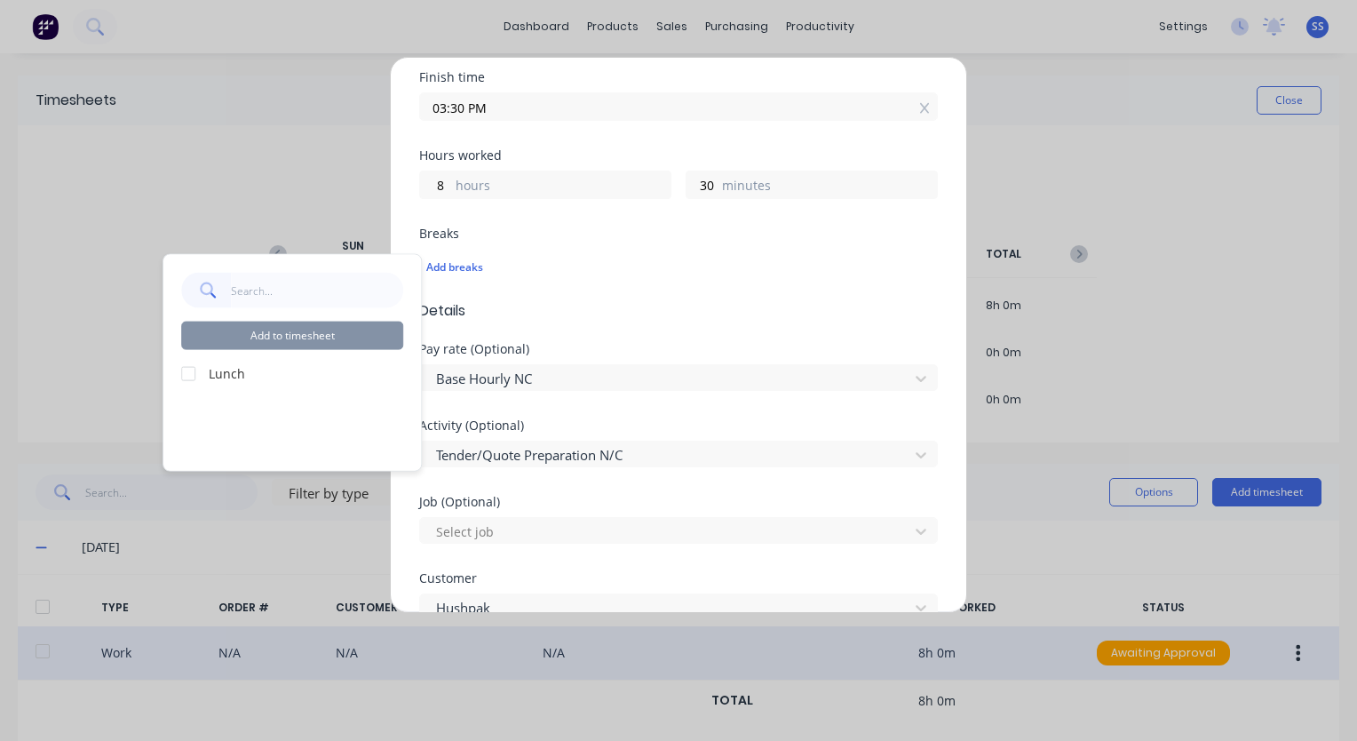
click at [186, 371] on div at bounding box center [189, 373] width 36 height 36
click at [322, 329] on button "Add to timesheet" at bounding box center [292, 336] width 222 height 28
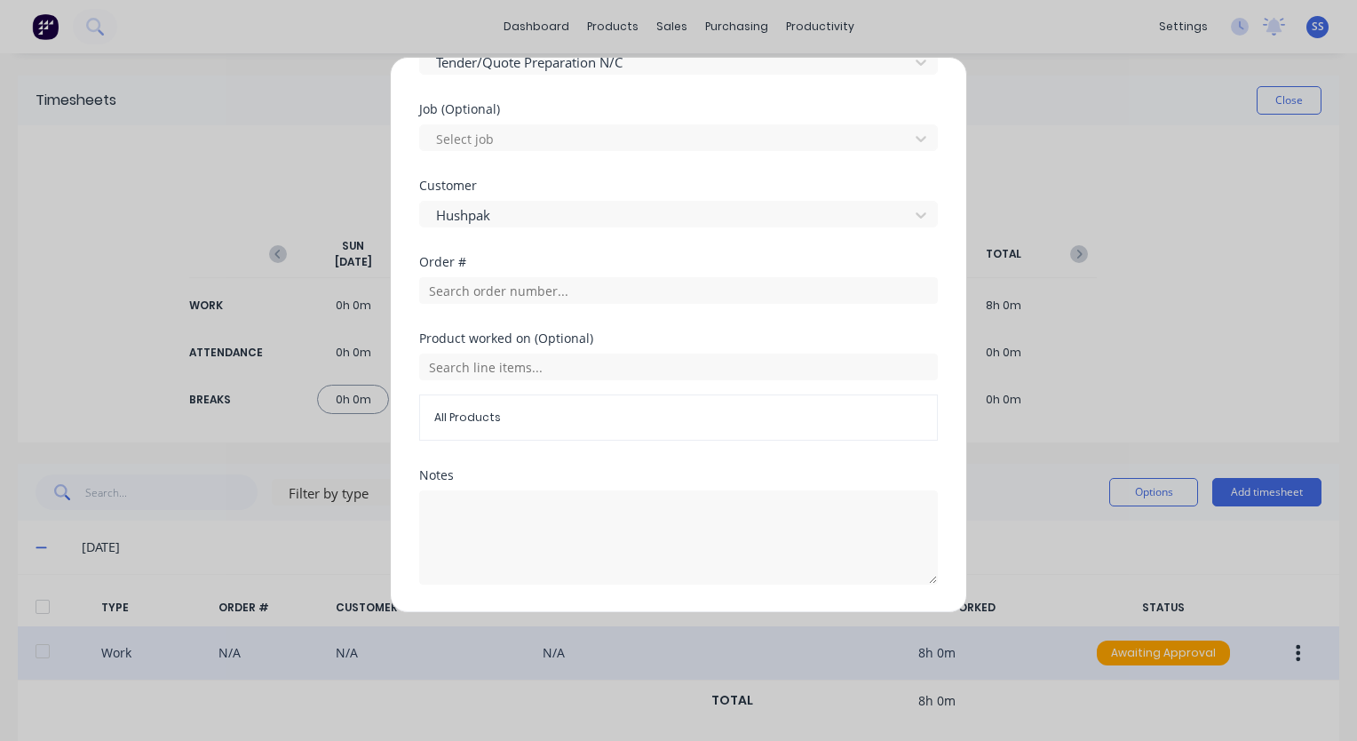
scroll to position [872, 0]
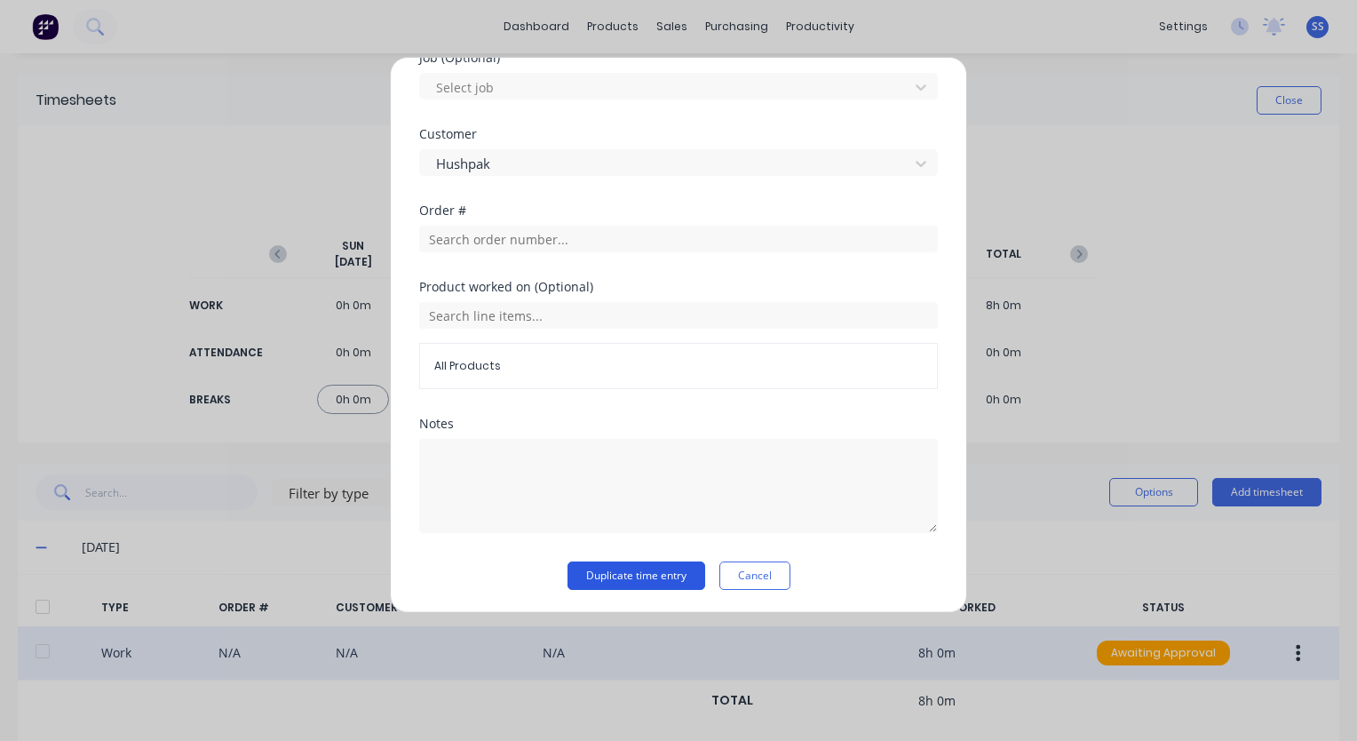
click at [648, 573] on button "Duplicate time entry" at bounding box center [637, 575] width 138 height 28
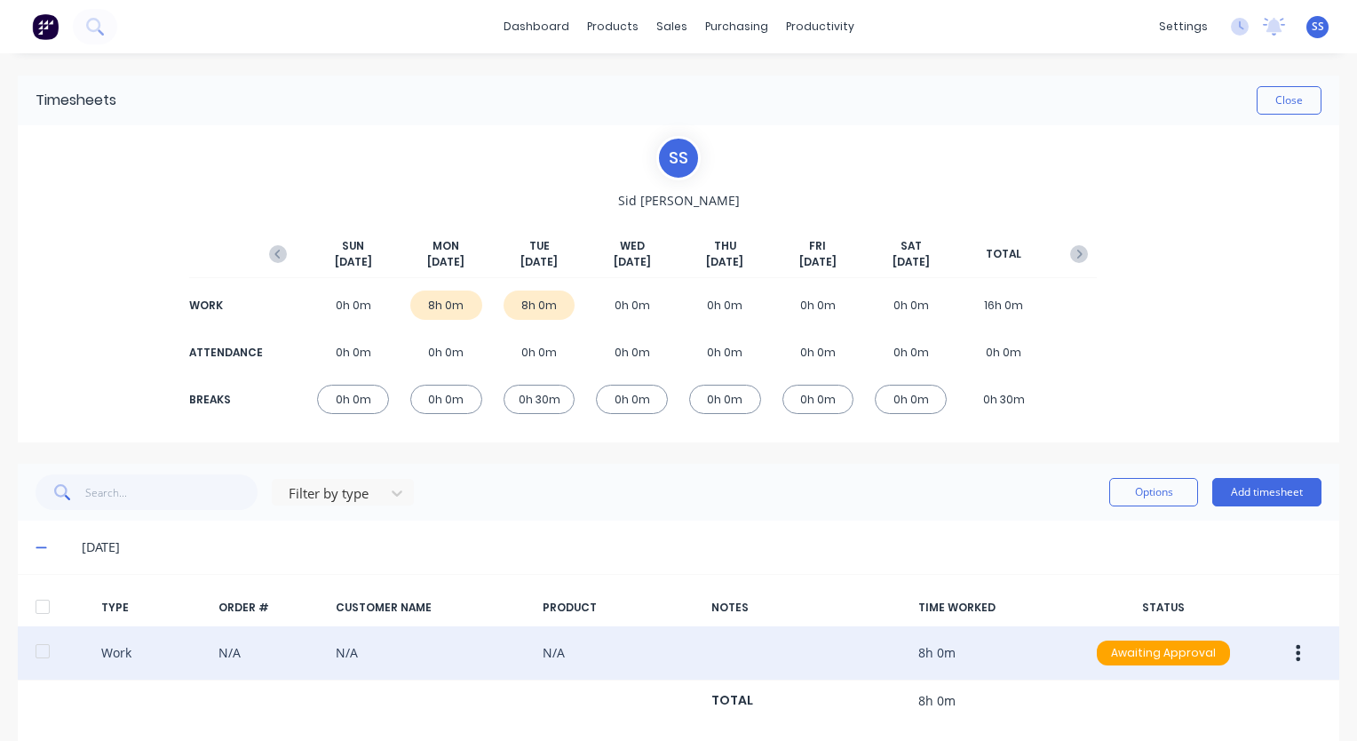
click at [40, 544] on icon at bounding box center [42, 547] width 12 height 12
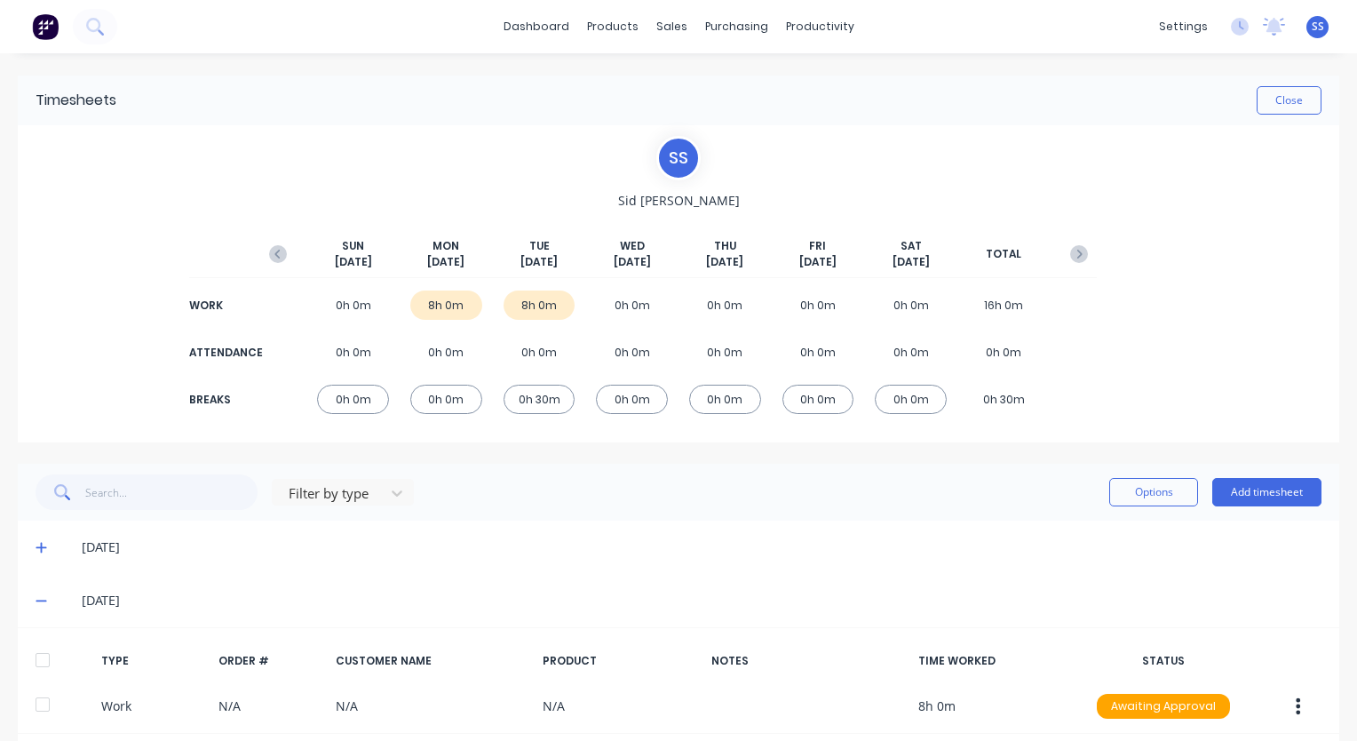
click at [29, 605] on div "[DATE]" at bounding box center [679, 600] width 1322 height 53
click at [41, 602] on icon at bounding box center [42, 600] width 12 height 12
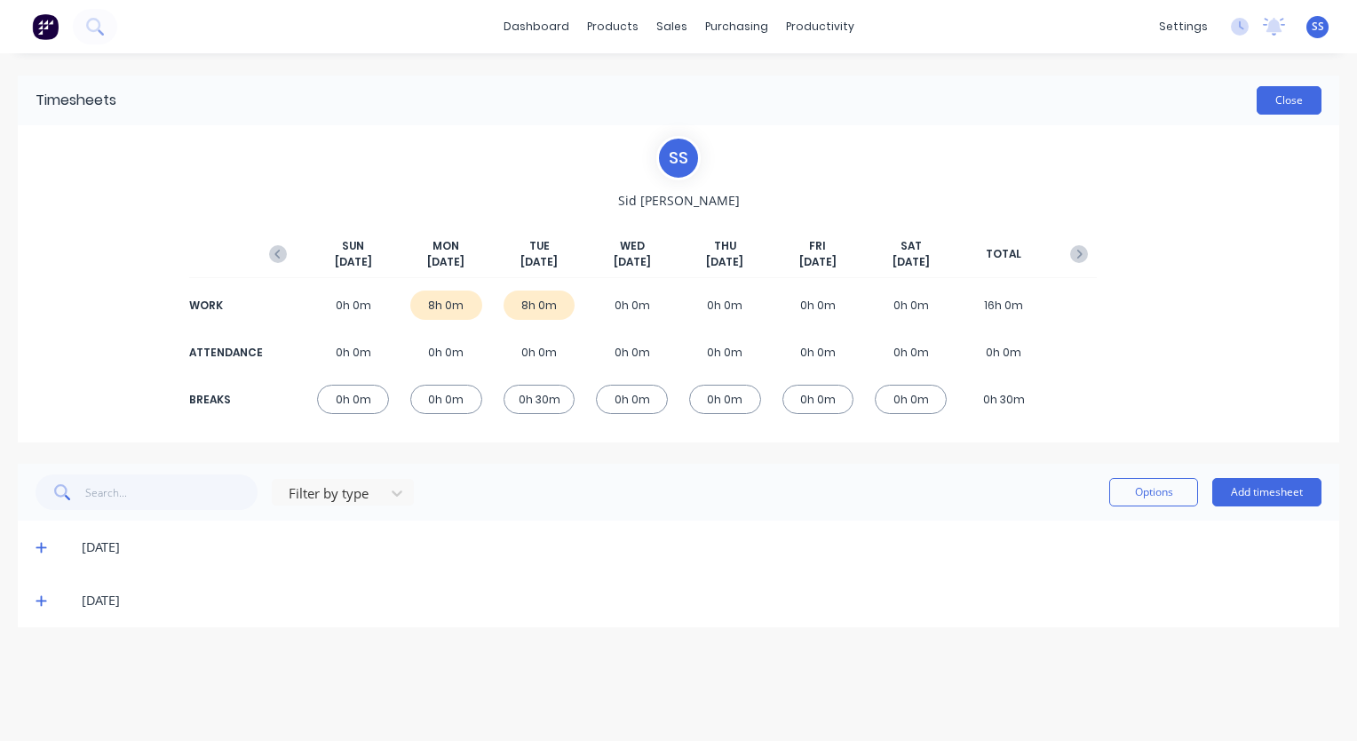
click at [1288, 102] on button "Close" at bounding box center [1289, 100] width 65 height 28
